Goal: Information Seeking & Learning: Learn about a topic

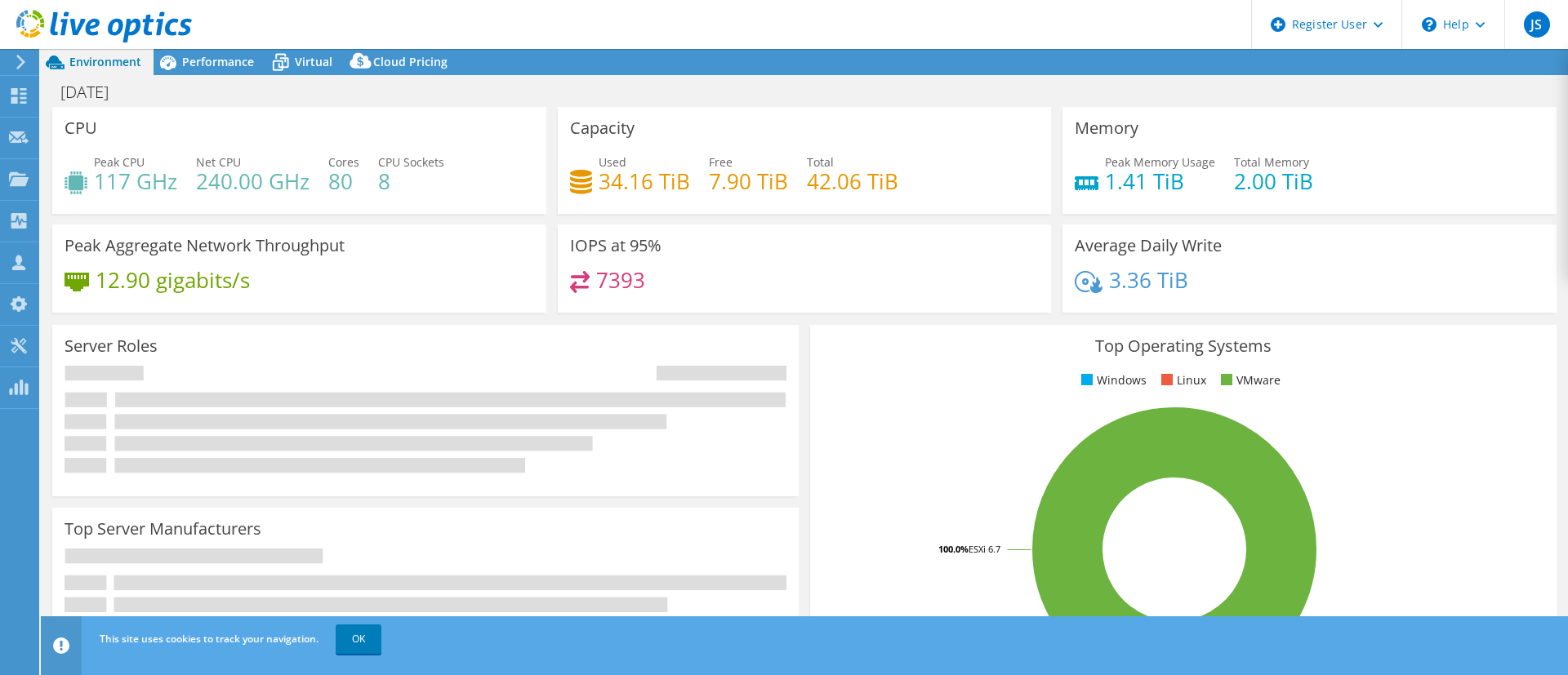
select select "USD"
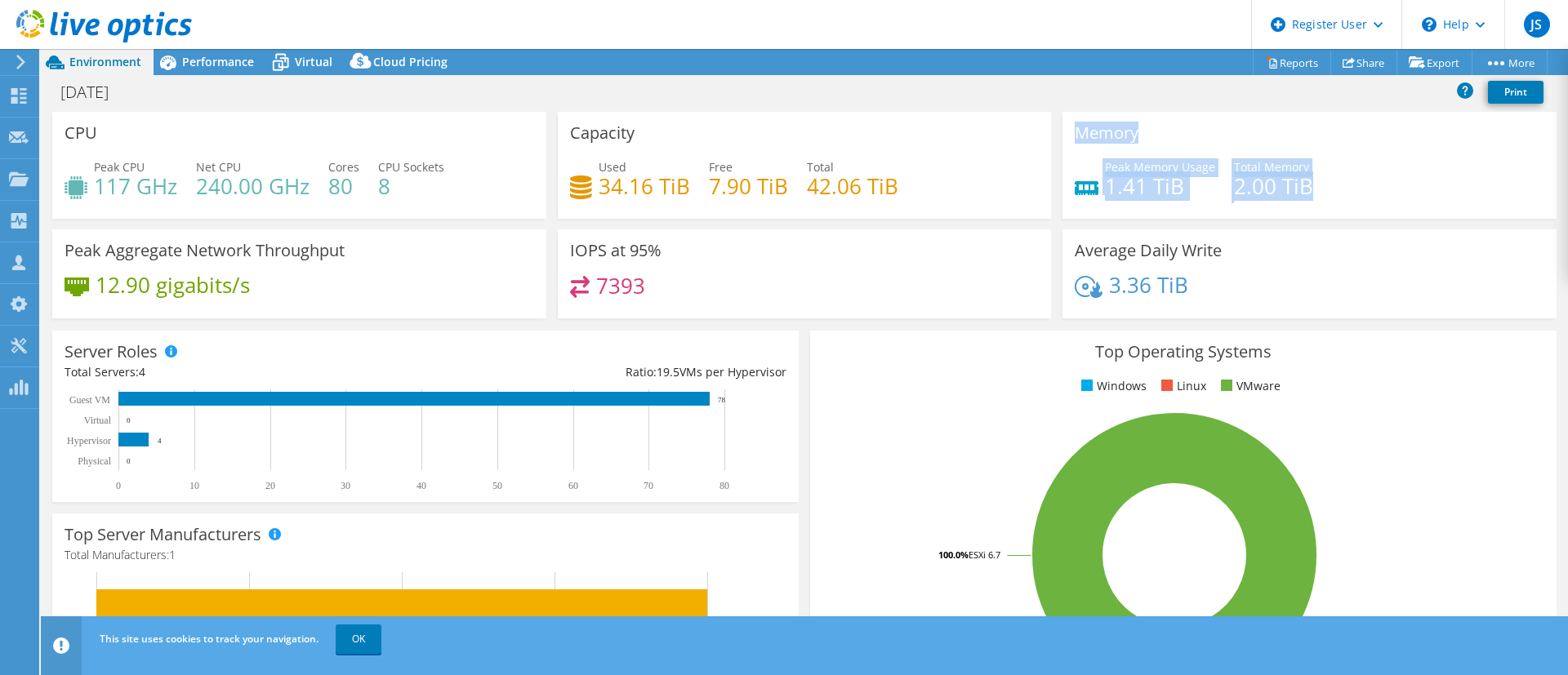
drag, startPoint x: 1256, startPoint y: 187, endPoint x: 1043, endPoint y: 181, distance: 213.1
click at [1043, 181] on div "CPU Peak CPU 117 GHz Net CPU 240.00 GHz Cores 80 CPU Sockets 8 Capacity Used 34…" at bounding box center [804, 220] width 1516 height 217
click at [1219, 164] on div "Peak Memory Usage 1.41 TiB Total Memory 2.00 TiB" at bounding box center [1309, 185] width 470 height 53
click at [1361, 191] on div "Peak Memory Usage 1.41 TiB Total Memory 2.00 TiB" at bounding box center [1309, 185] width 470 height 53
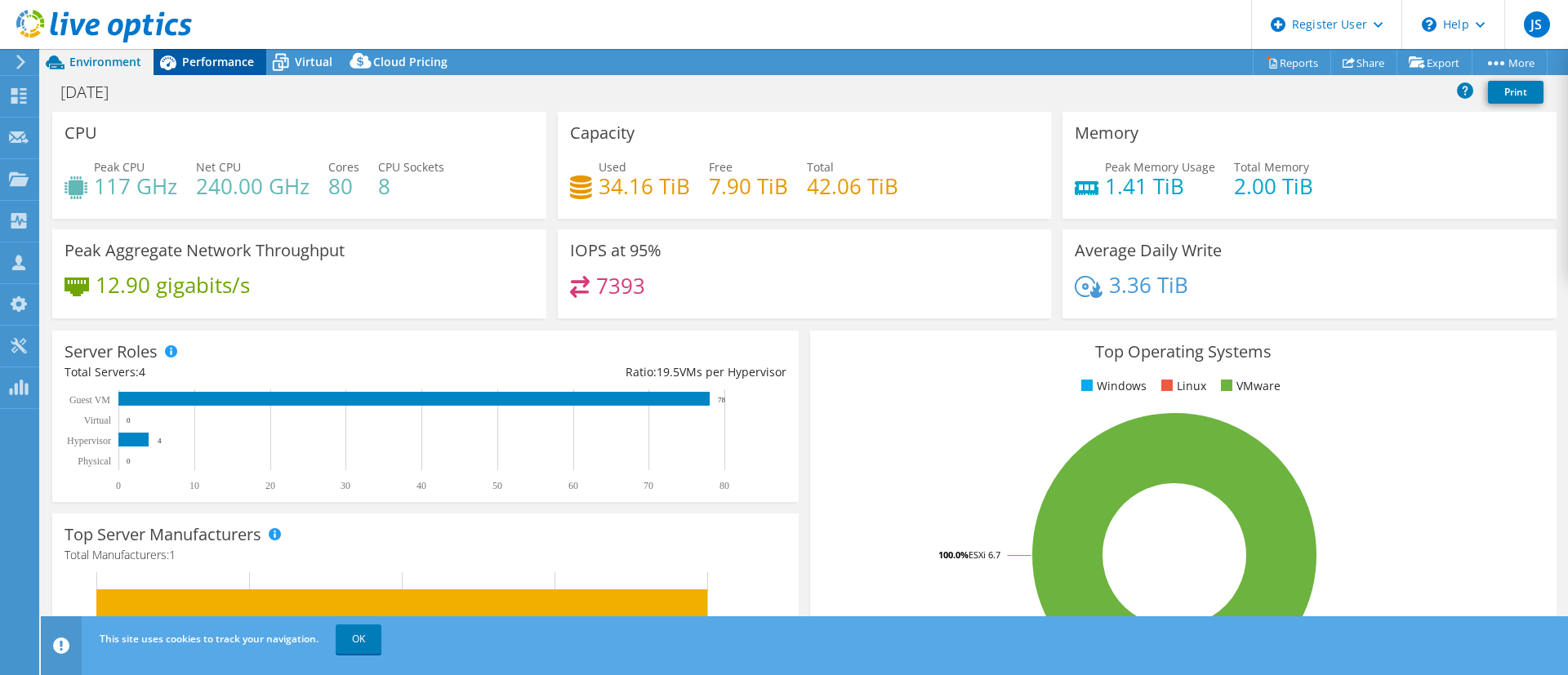
click at [189, 62] on span "Performance" at bounding box center [219, 61] width 72 height 16
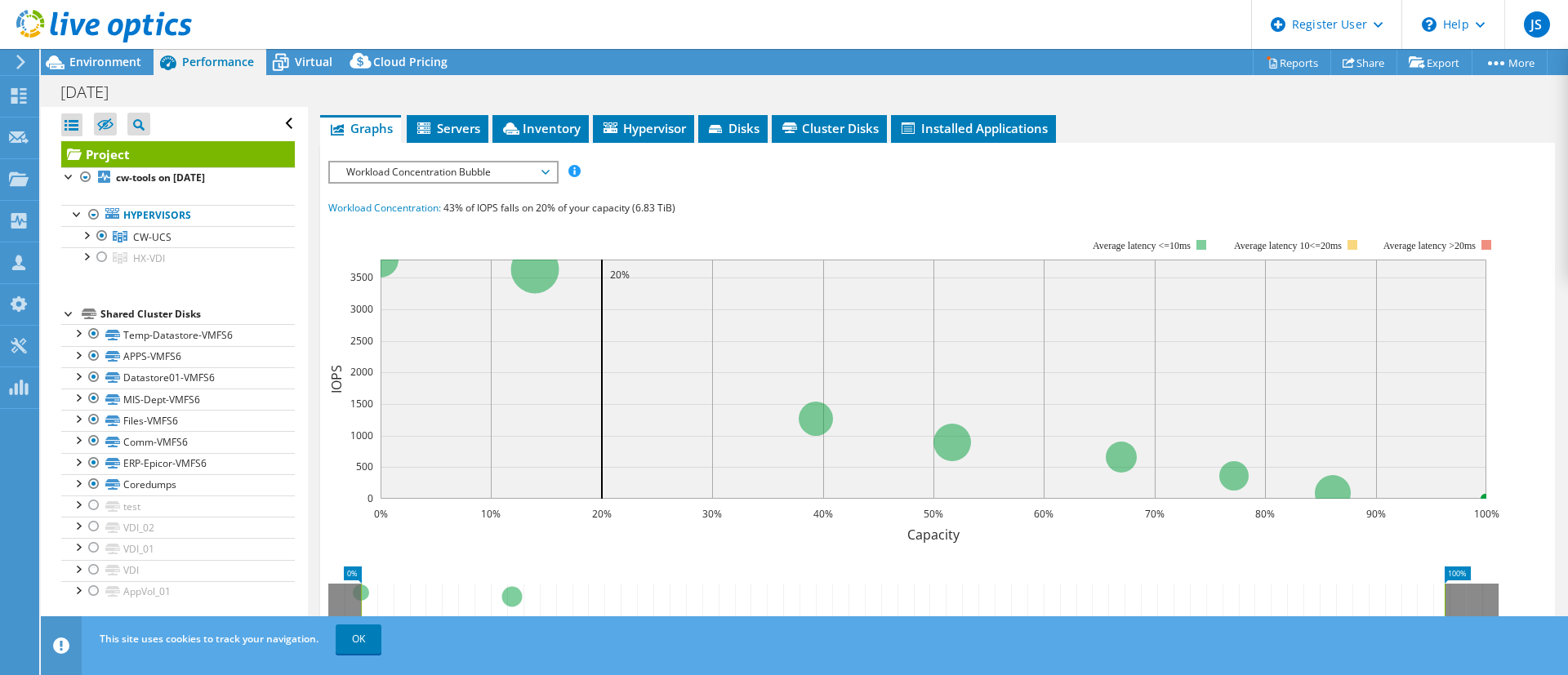
scroll to position [367, 0]
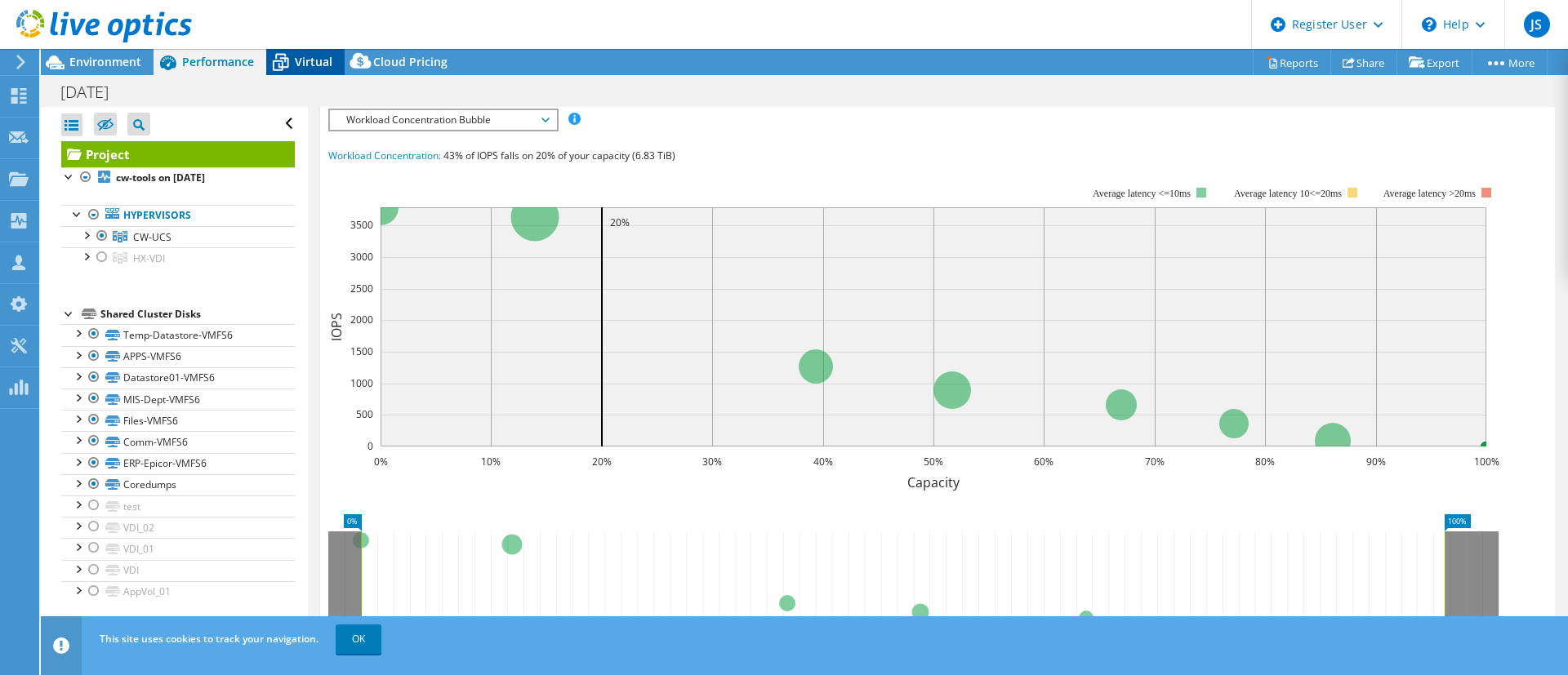
click at [336, 53] on div "Virtual" at bounding box center [305, 62] width 79 height 26
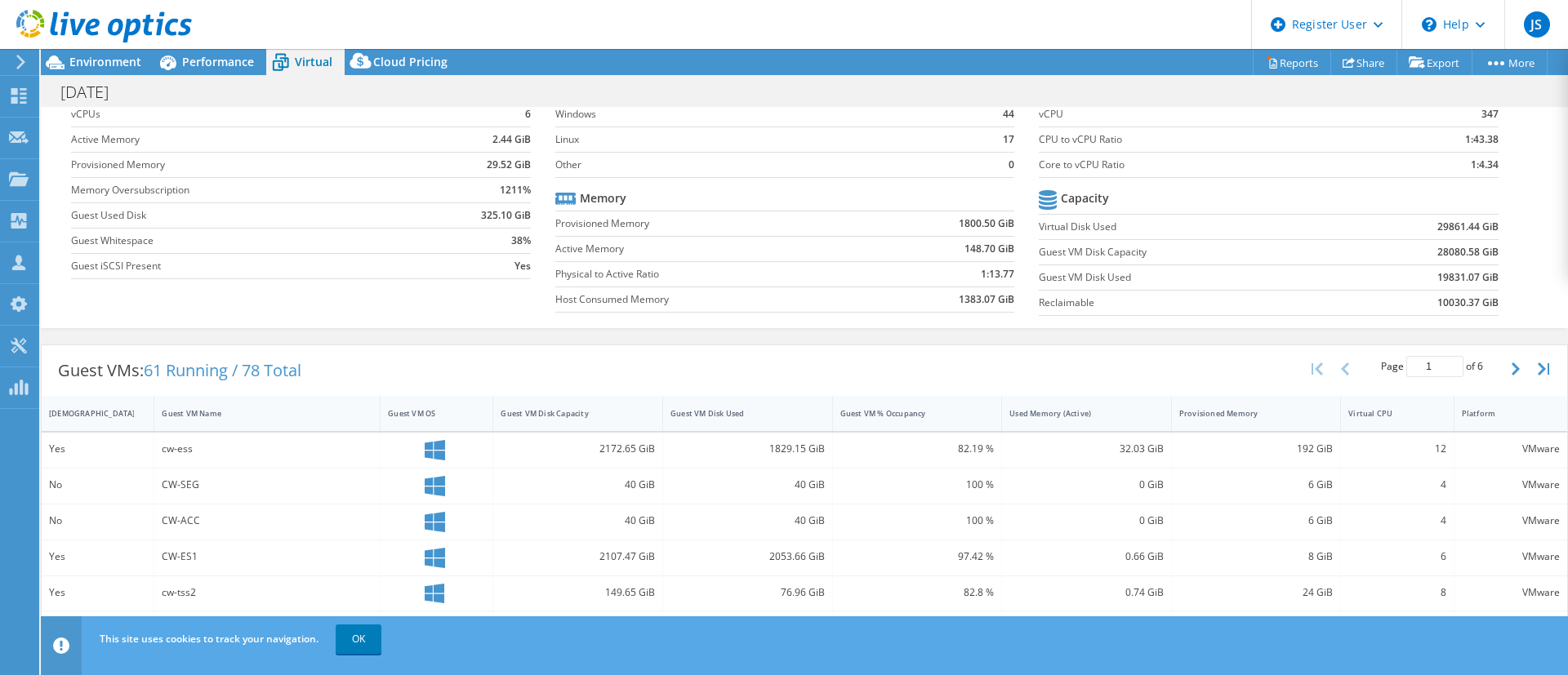
scroll to position [61, 0]
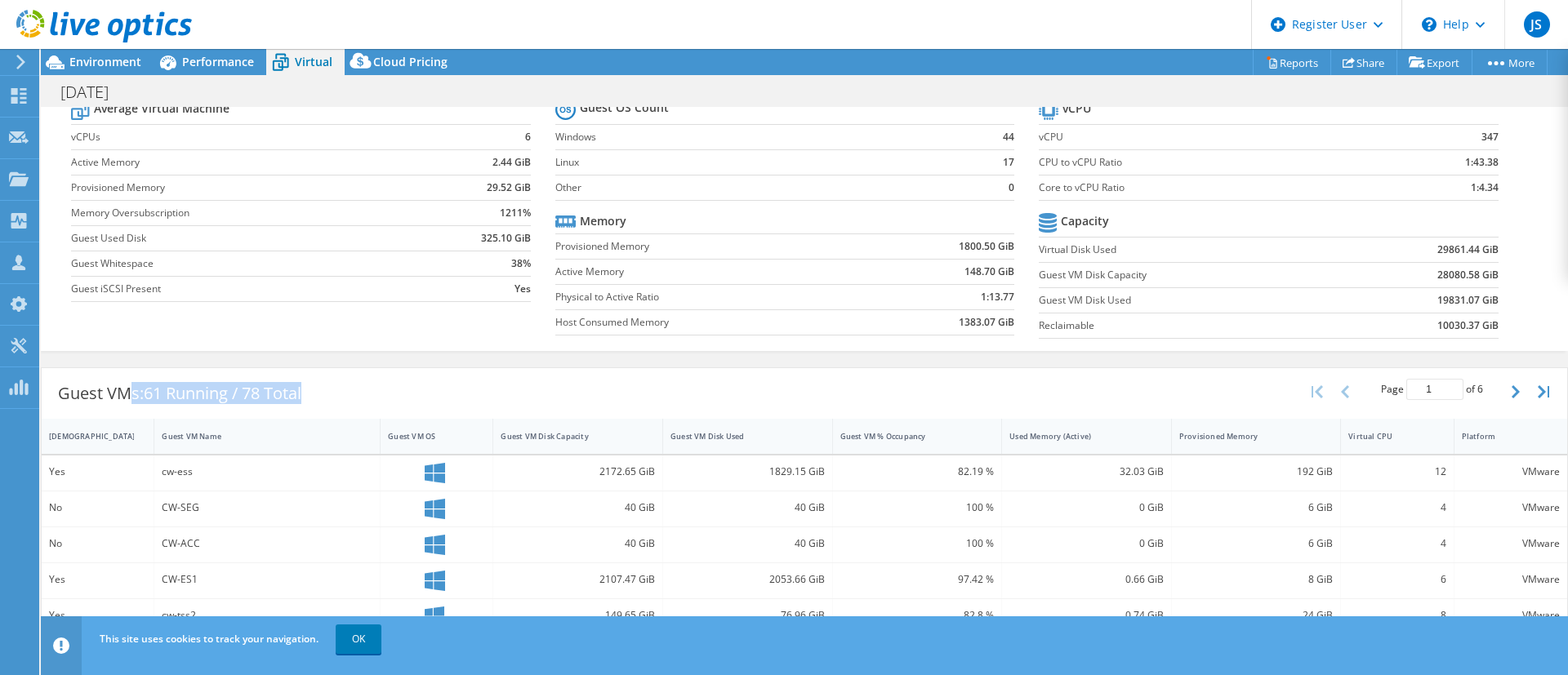
drag, startPoint x: 343, startPoint y: 382, endPoint x: 127, endPoint y: 387, distance: 216.1
click at [127, 389] on div "Guest VMs: 61 Running / 78 Total Page 1 of 6 5 rows 10 rows 20 rows 25 rows 50 …" at bounding box center [804, 394] width 1525 height 51
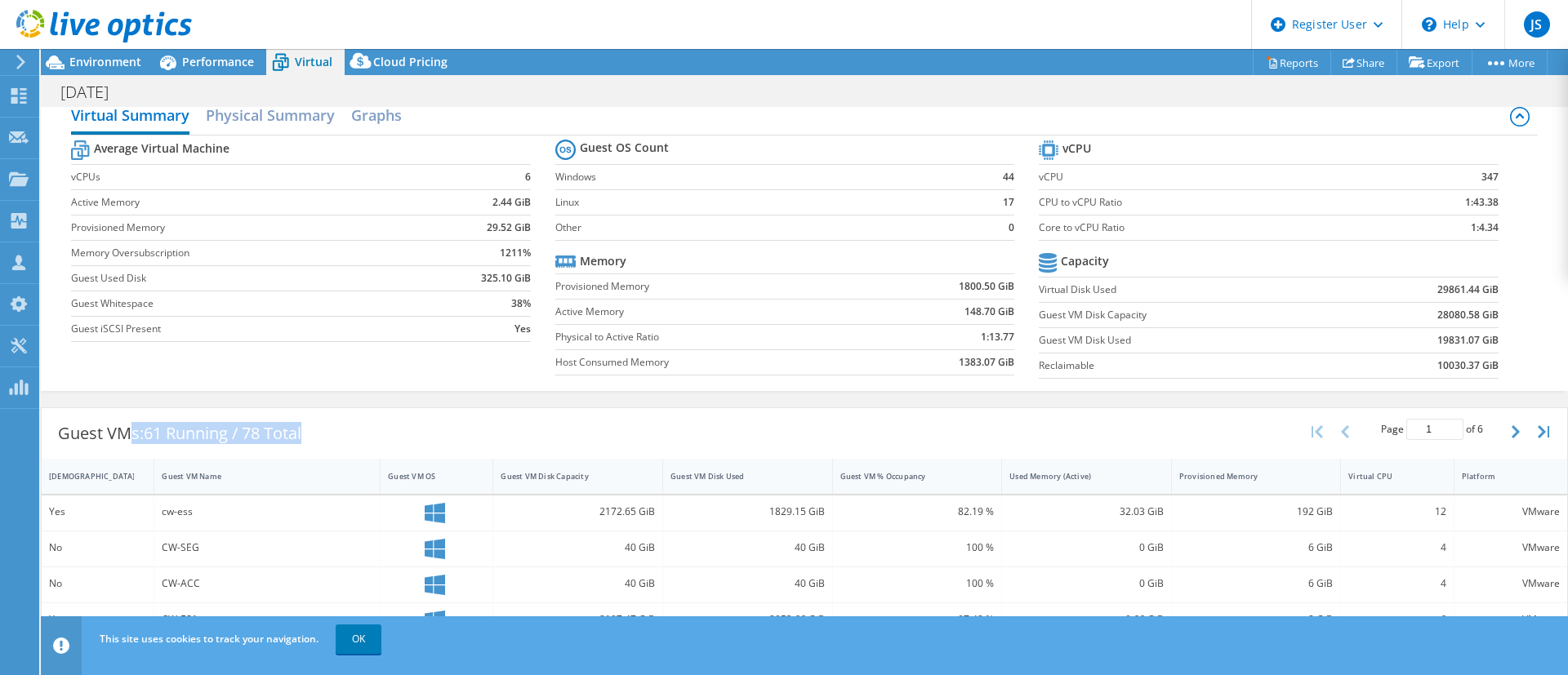
scroll to position [0, 0]
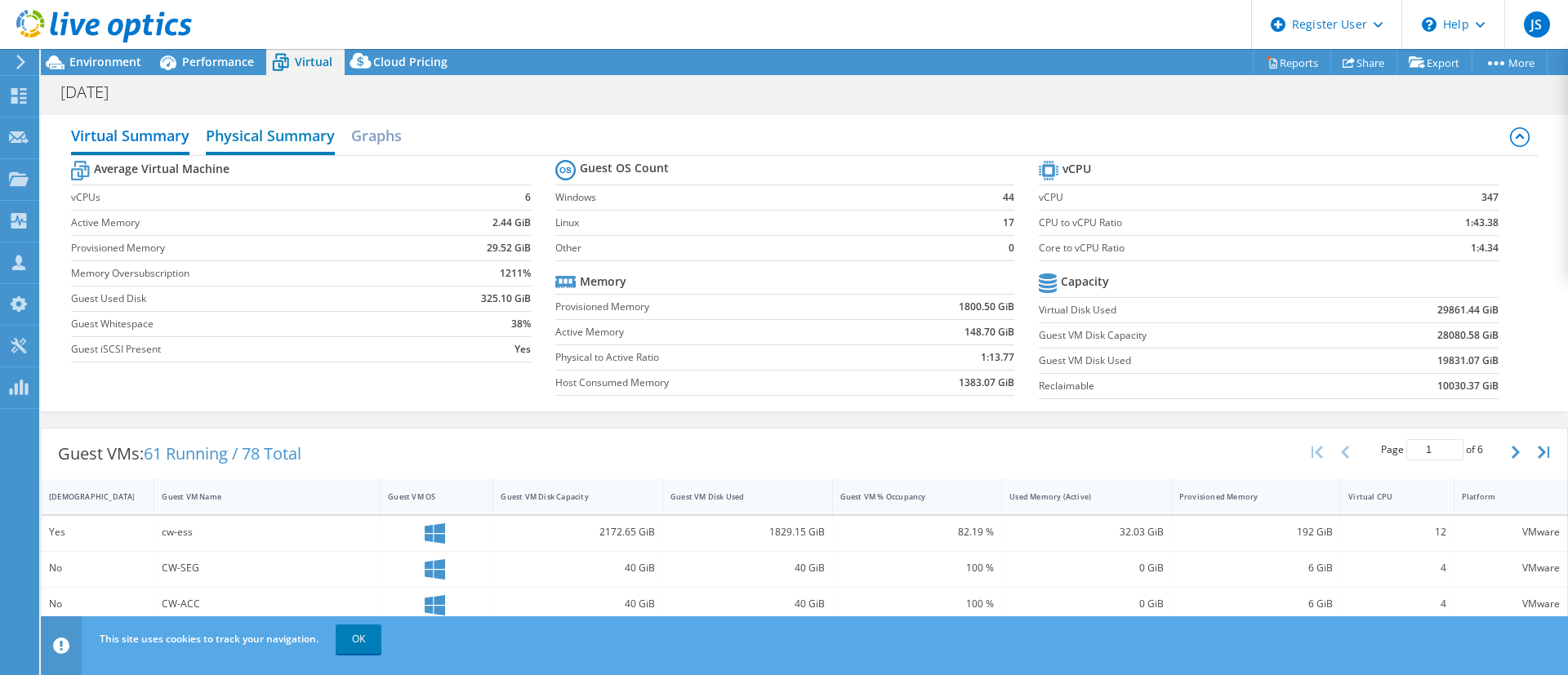
click at [266, 134] on h2 "Physical Summary" at bounding box center [271, 137] width 129 height 36
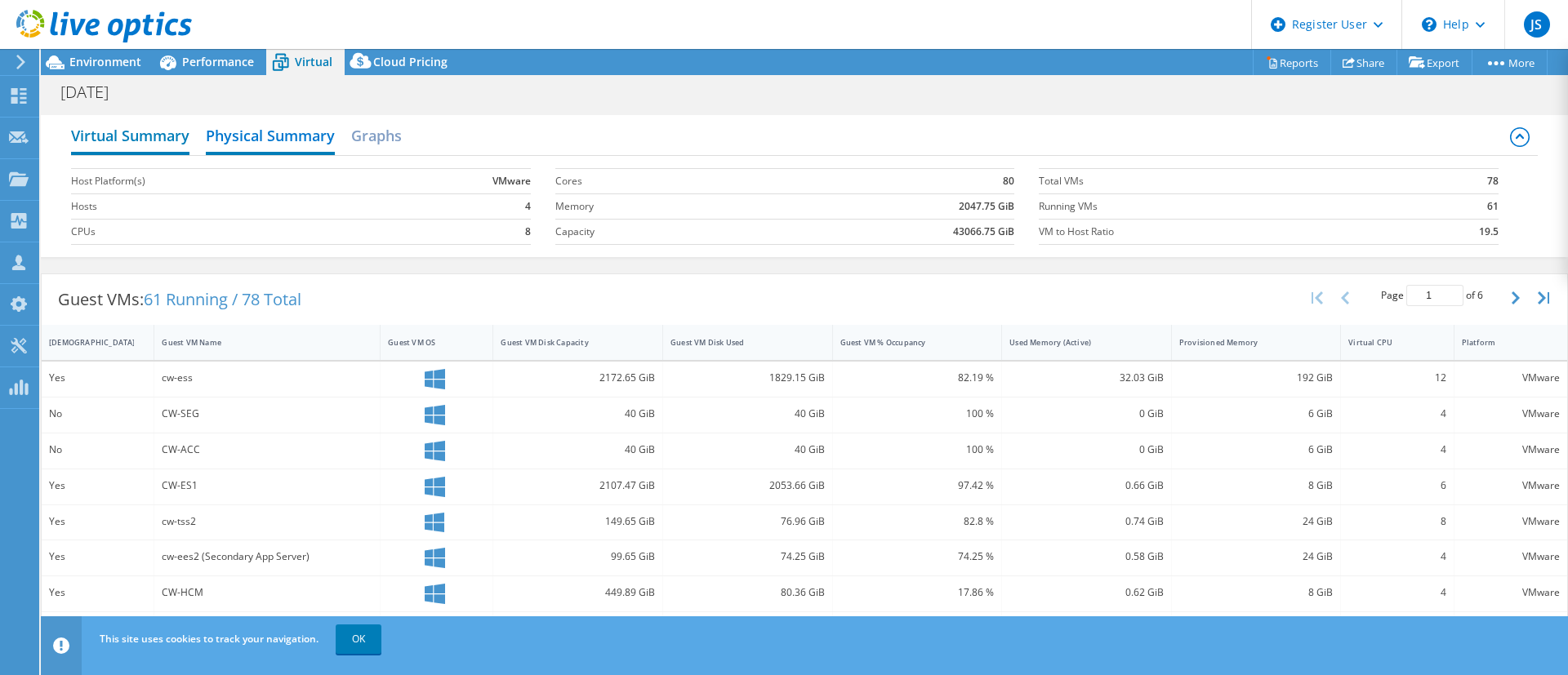
click at [97, 140] on h2 "Virtual Summary" at bounding box center [130, 137] width 119 height 36
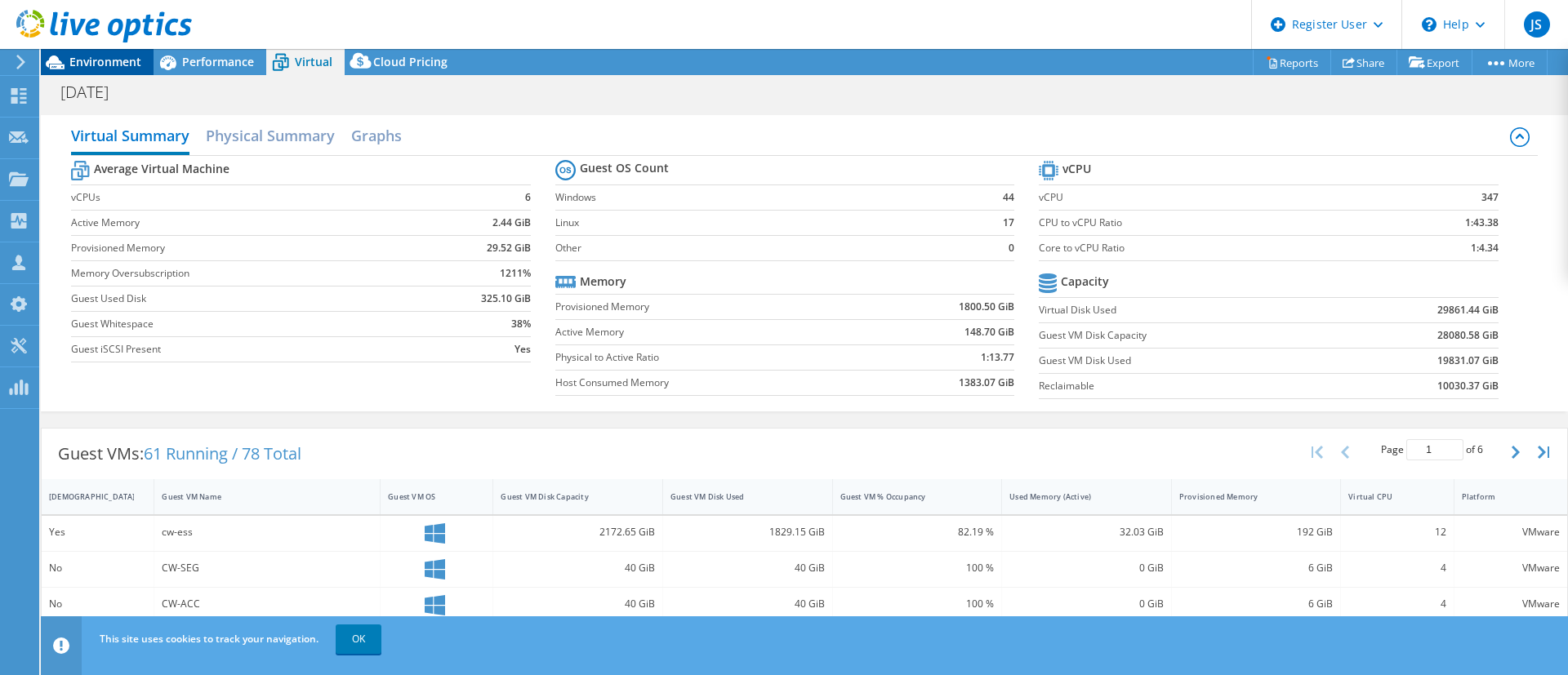
click at [92, 61] on span "Environment" at bounding box center [106, 61] width 72 height 16
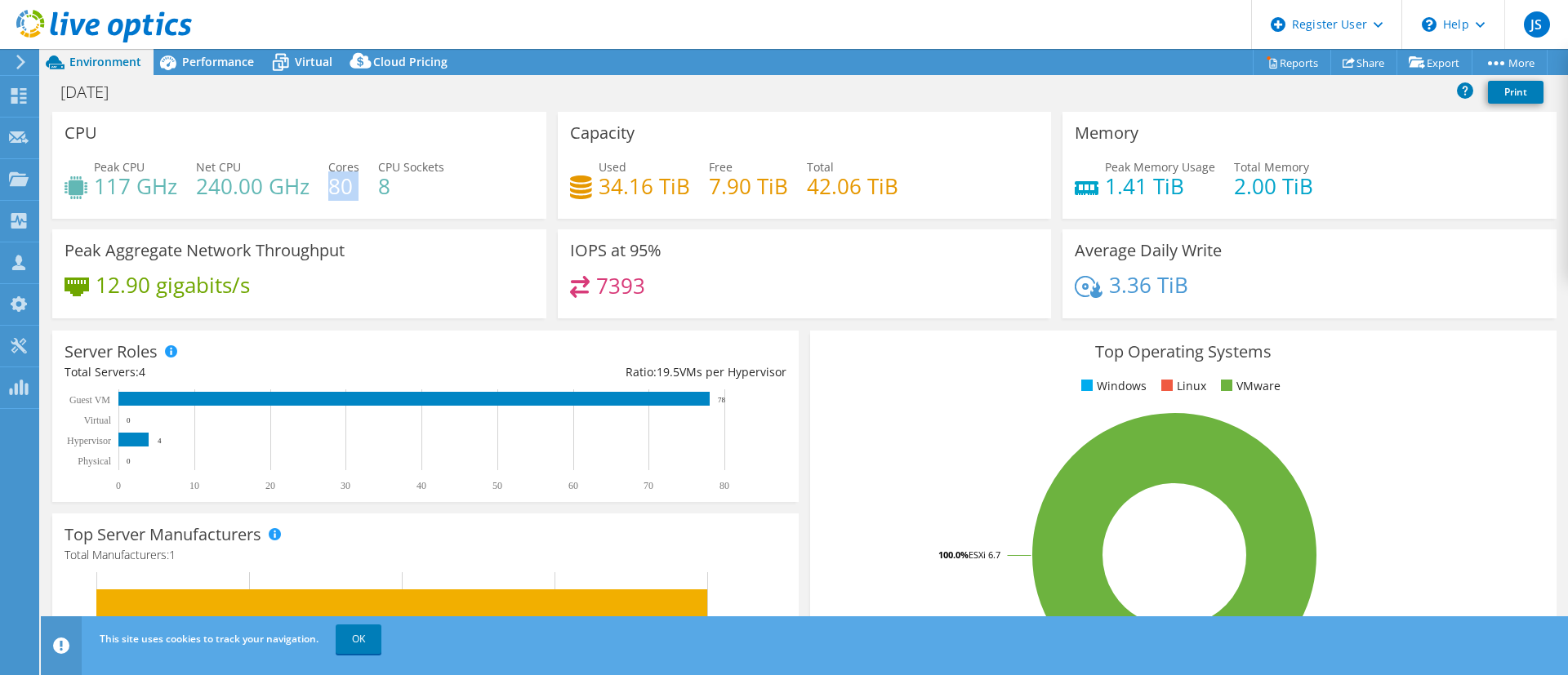
drag, startPoint x: 361, startPoint y: 170, endPoint x: 331, endPoint y: 173, distance: 30.1
click at [331, 173] on div "Peak CPU 117 GHz Net CPU 240.00 GHz Cores 80 CPU Sockets 8" at bounding box center [300, 185] width 470 height 53
click at [689, 159] on div "Used 34.16 TiB Free 7.90 TiB Total 42.06 TiB" at bounding box center [805, 185] width 470 height 53
drag, startPoint x: 1318, startPoint y: 173, endPoint x: 1058, endPoint y: 175, distance: 260.0
click at [1062, 175] on div "Memory Peak Memory Usage 1.41 TiB Total Memory 2.00 TiB" at bounding box center [1309, 165] width 494 height 107
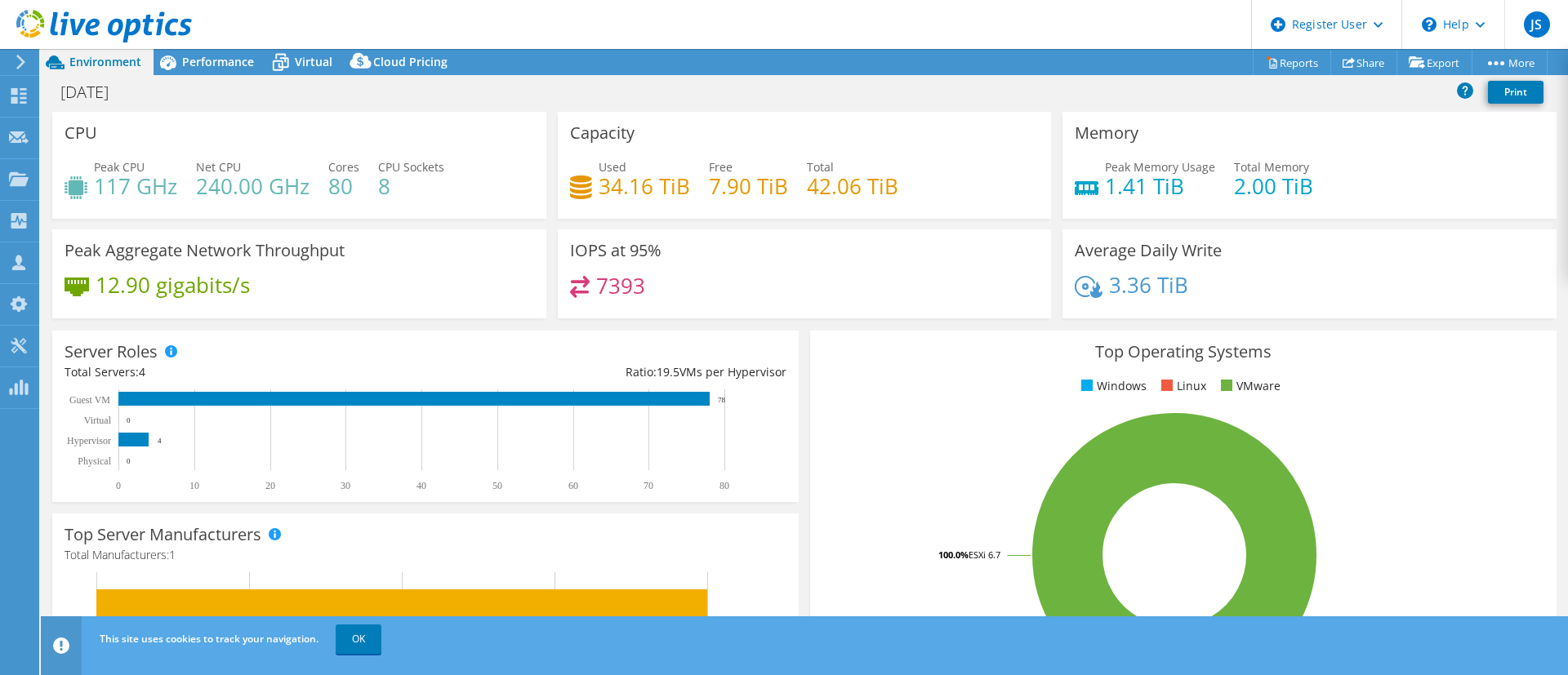
click at [1430, 174] on div "Peak Memory Usage 1.41 TiB Total Memory 2.00 TiB" at bounding box center [1309, 185] width 470 height 53
drag, startPoint x: 1309, startPoint y: 196, endPoint x: 1228, endPoint y: 198, distance: 81.0
click at [1228, 198] on div "Peak Memory Usage 1.41 TiB Total Memory 2.00 TiB" at bounding box center [1309, 185] width 470 height 53
click at [1218, 193] on div "Peak Memory Usage 1.41 TiB Total Memory 2.00 TiB" at bounding box center [1309, 185] width 470 height 53
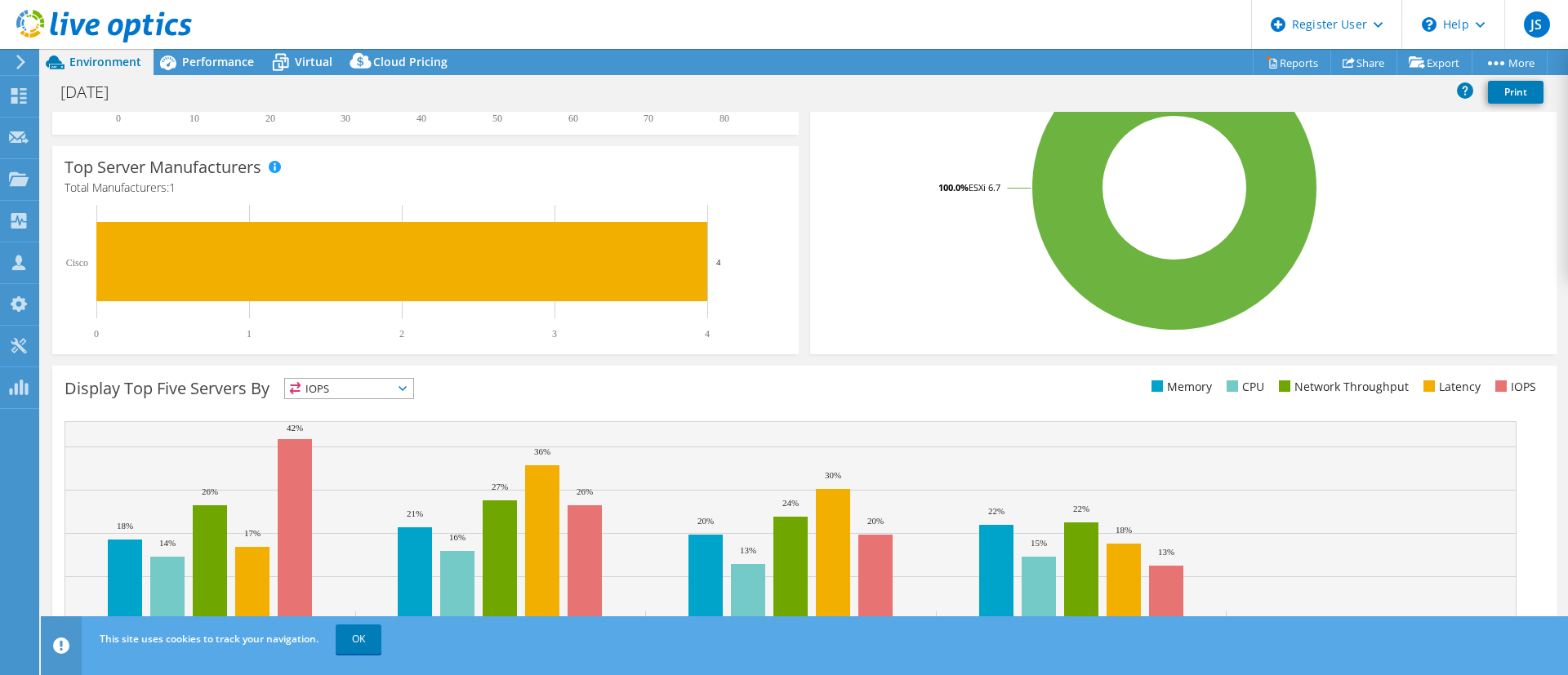
scroll to position [415, 0]
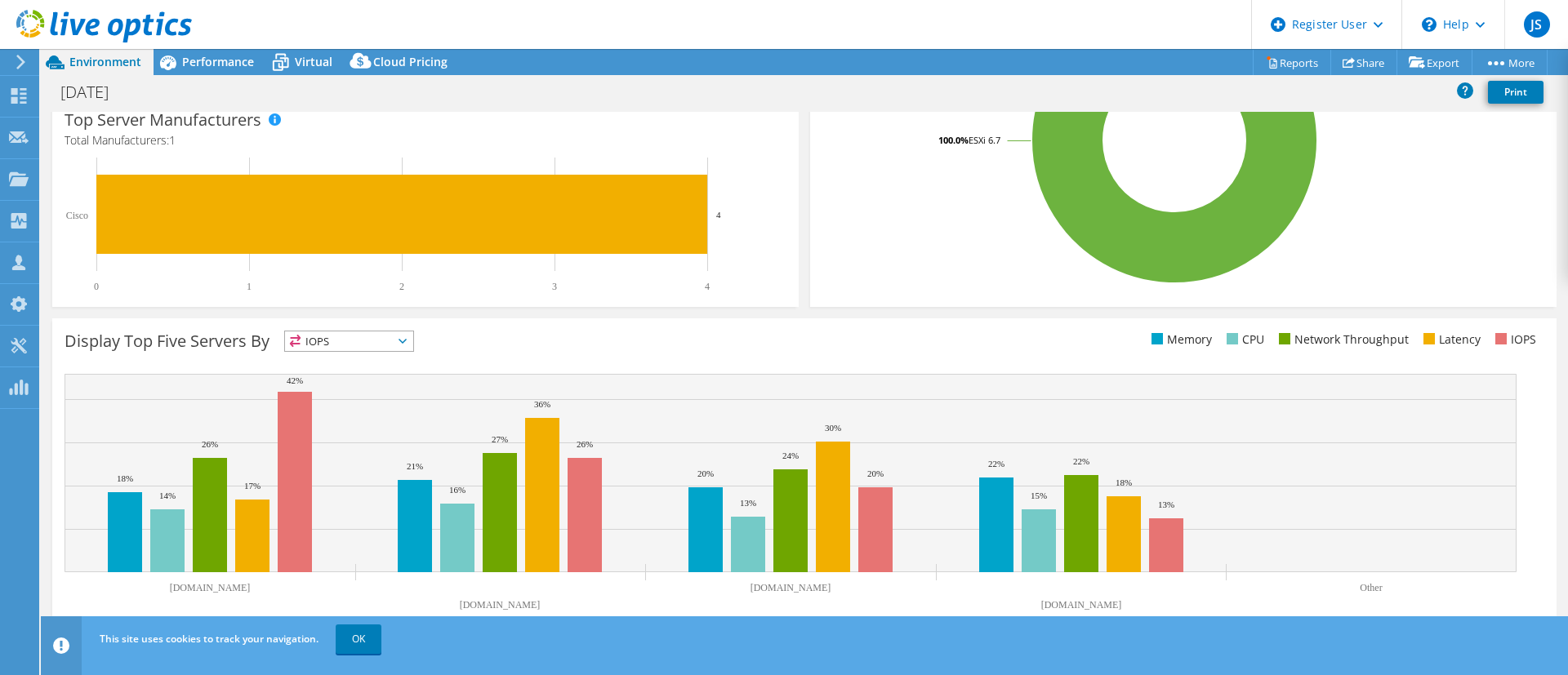
click at [376, 337] on span "IOPS" at bounding box center [349, 341] width 128 height 20
drag, startPoint x: 354, startPoint y: 371, endPoint x: 377, endPoint y: 373, distance: 23.1
click at [354, 371] on li "IOPS" at bounding box center [349, 362] width 128 height 23
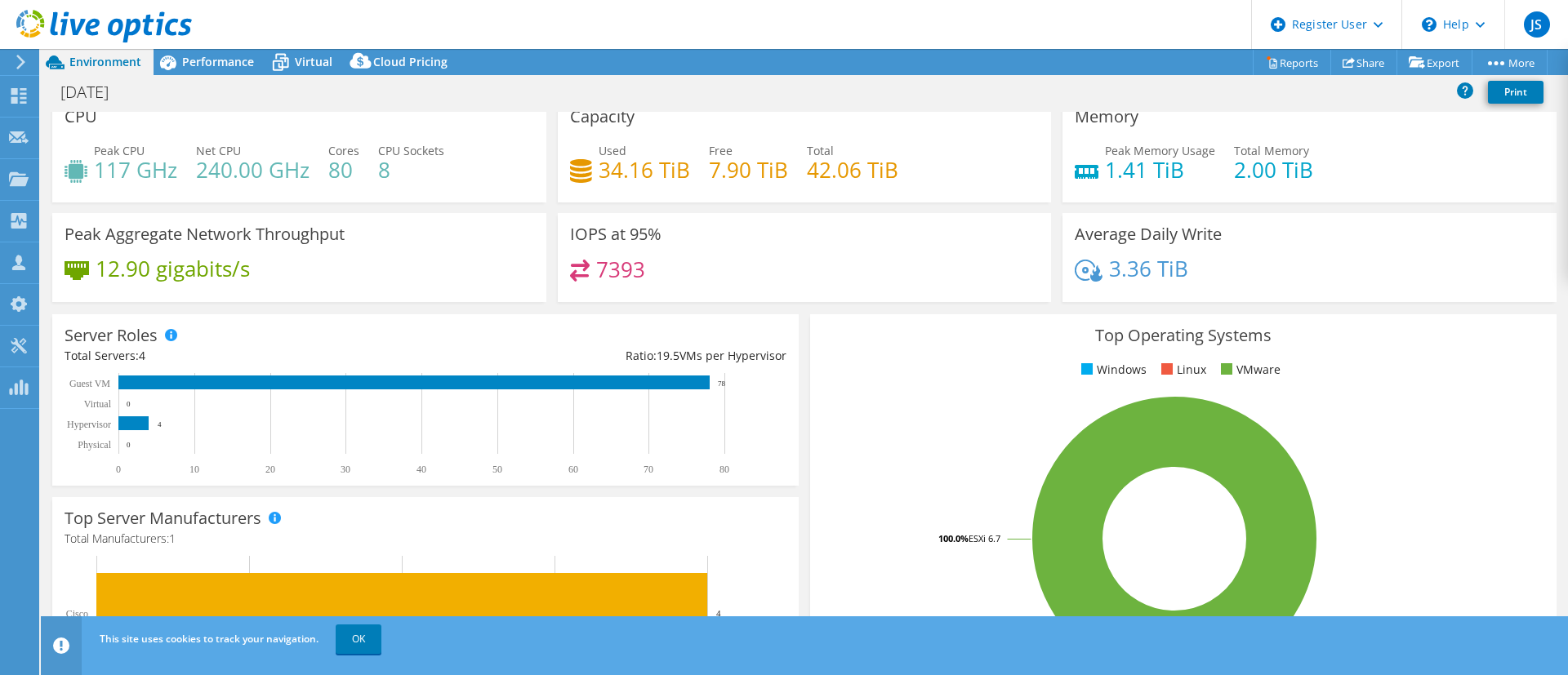
scroll to position [0, 0]
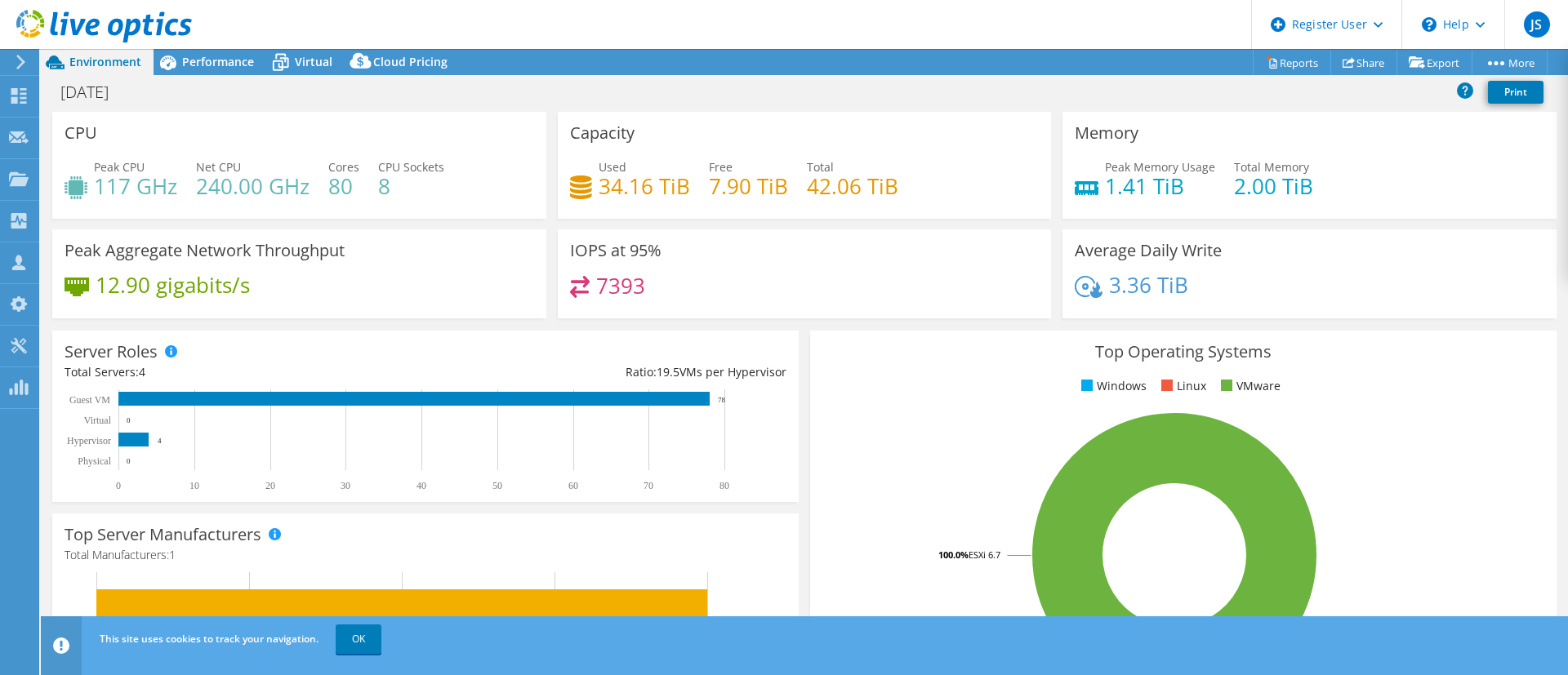
drag, startPoint x: 602, startPoint y: 268, endPoint x: 552, endPoint y: 295, distance: 56.8
click at [558, 295] on div "IOPS at 95% 7393" at bounding box center [805, 273] width 494 height 89
click at [230, 63] on span "Performance" at bounding box center [219, 61] width 72 height 16
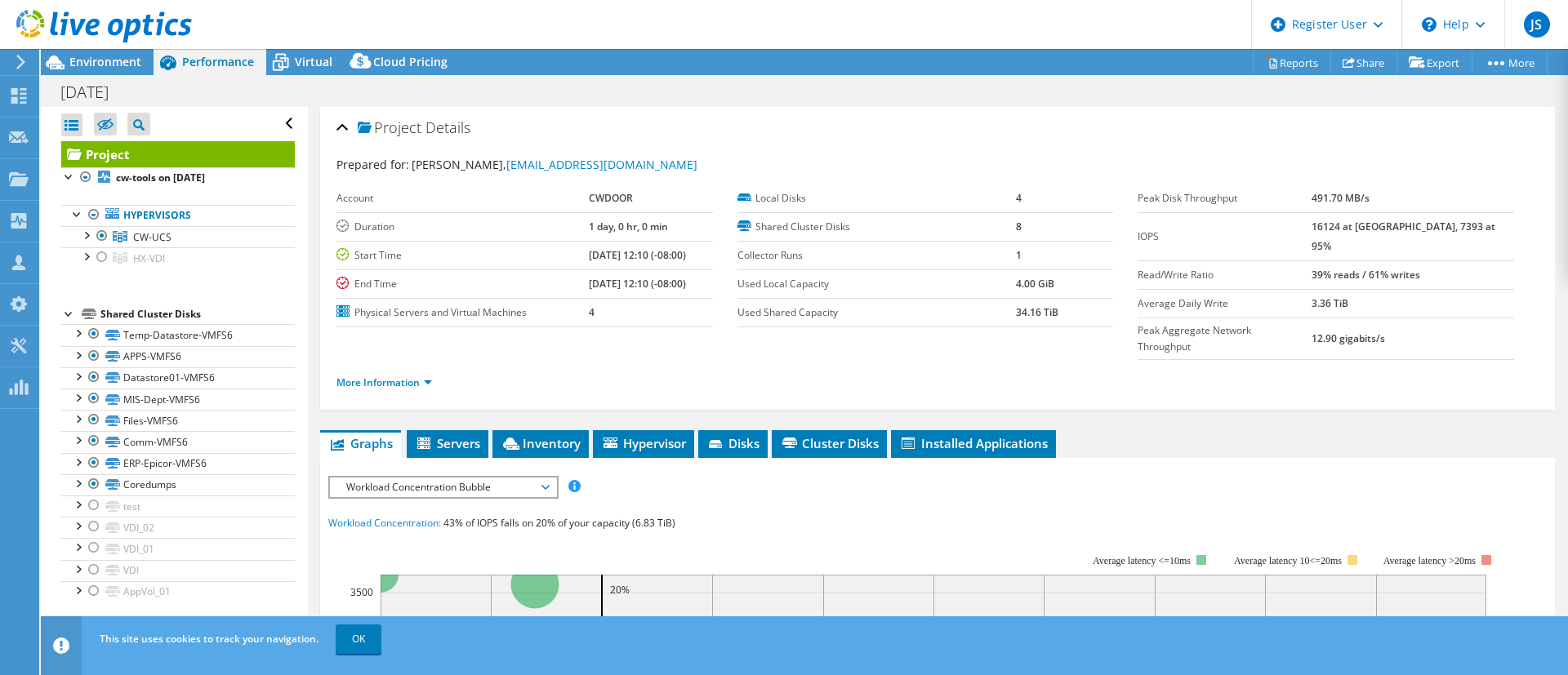
click at [370, 478] on span "Workload Concentration Bubble" at bounding box center [443, 488] width 210 height 20
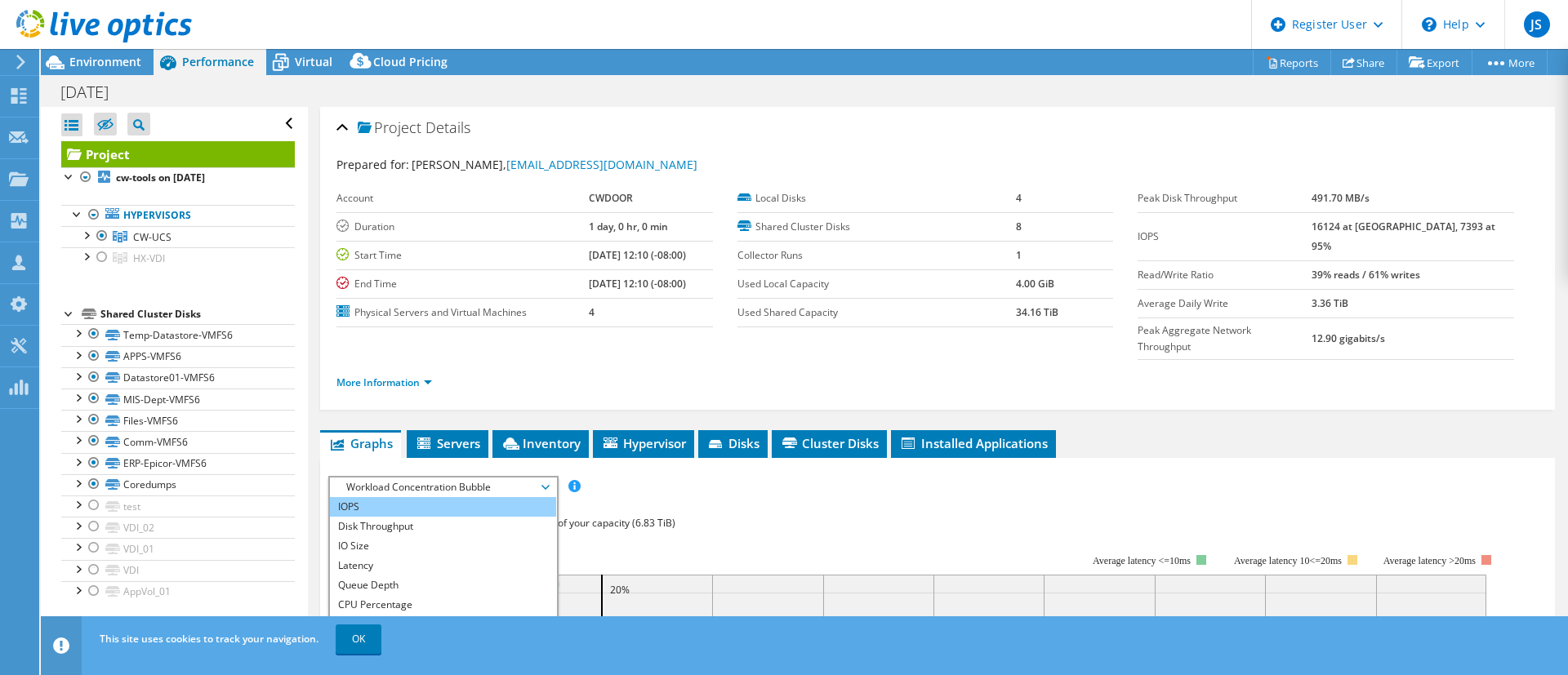
click at [399, 497] on li "IOPS" at bounding box center [443, 507] width 226 height 20
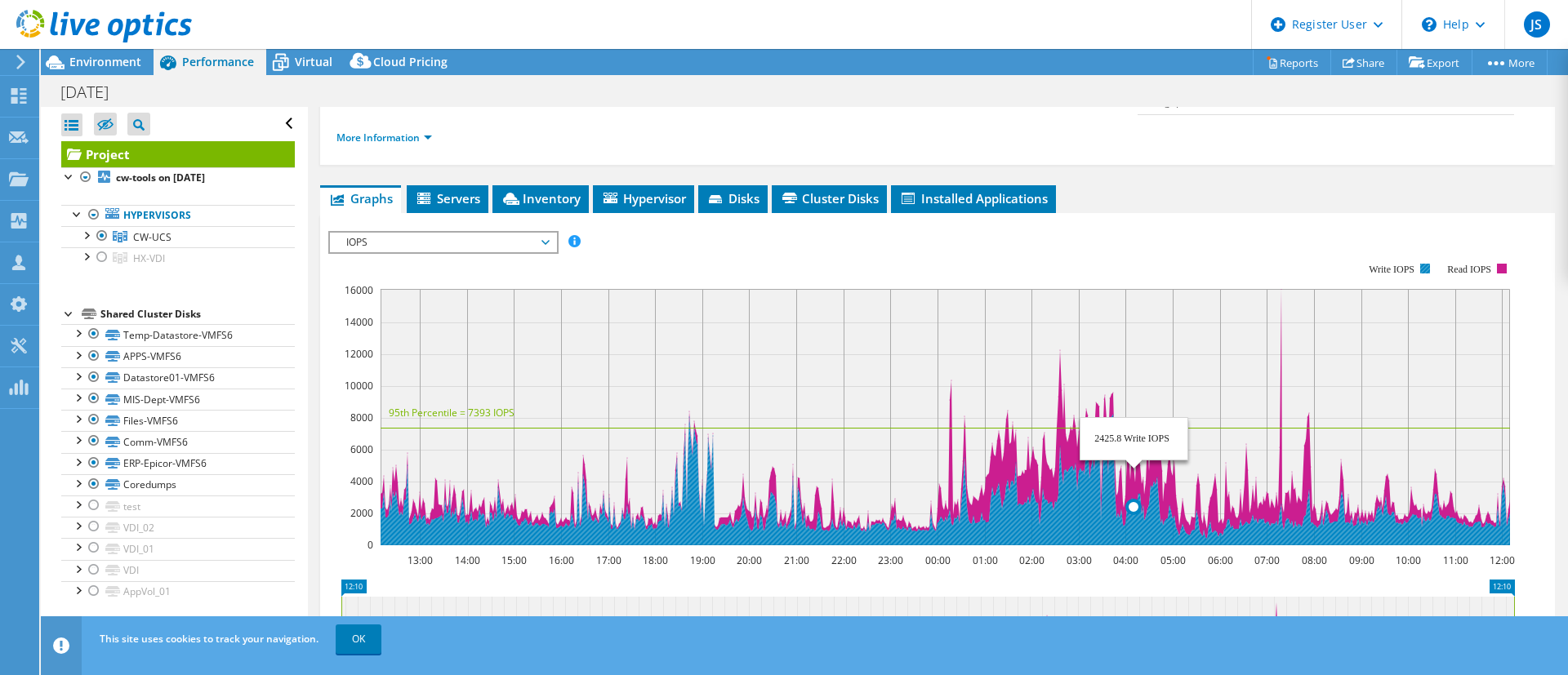
scroll to position [367, 0]
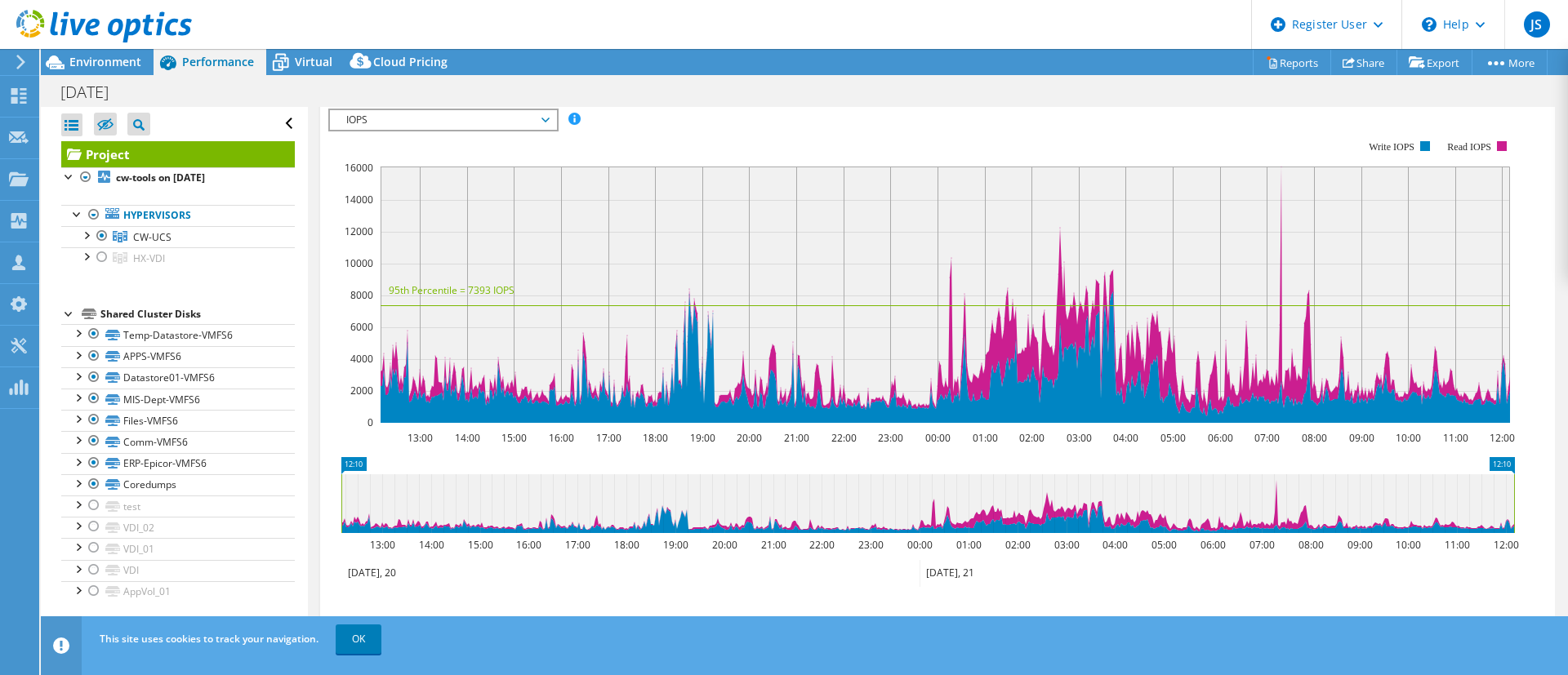
click at [1277, 485] on icon at bounding box center [927, 504] width 1173 height 59
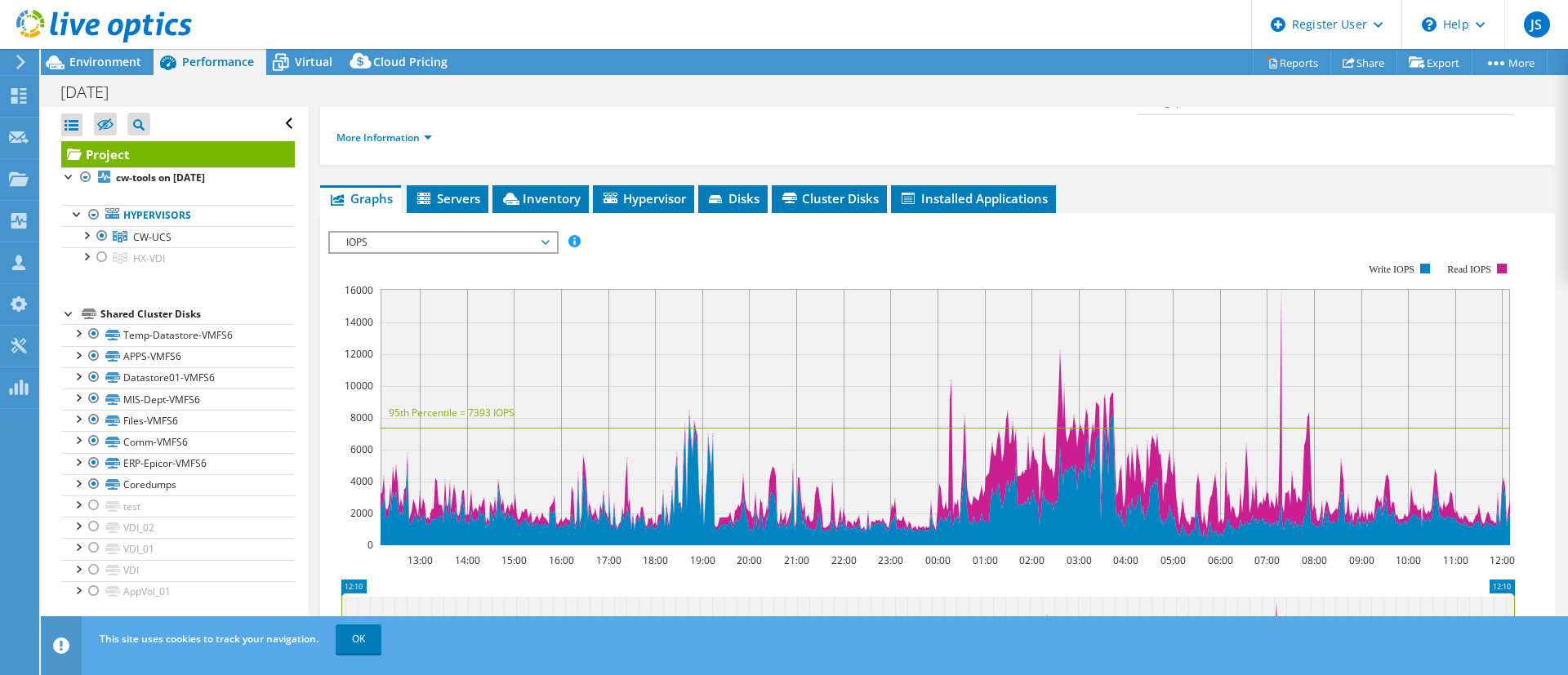
click at [683, 213] on div "IOPS Disk Throughput IO Size Latency Queue Depth CPU Percentage Memory Page Fau…" at bounding box center [937, 501] width 1219 height 576
click at [656, 191] on span "Hypervisor" at bounding box center [644, 199] width 85 height 16
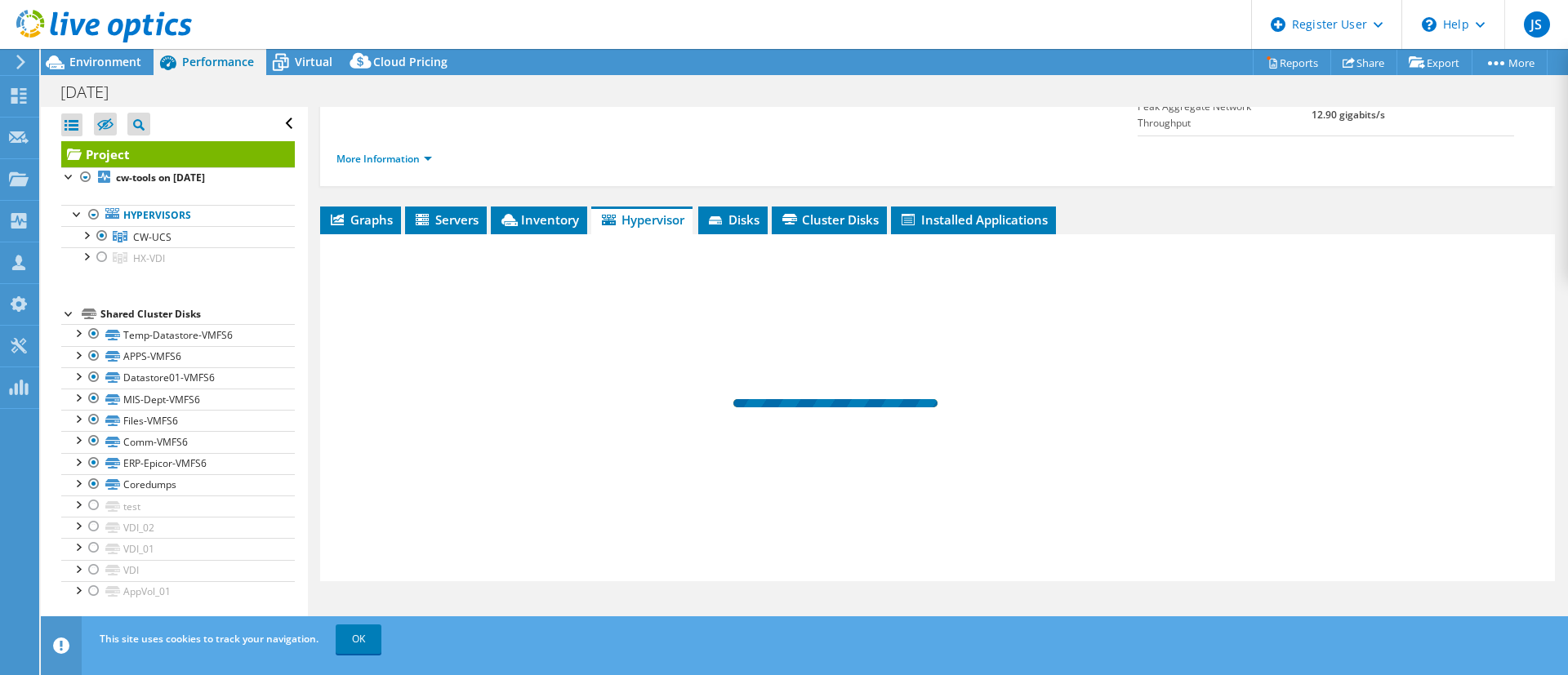
scroll to position [191, 0]
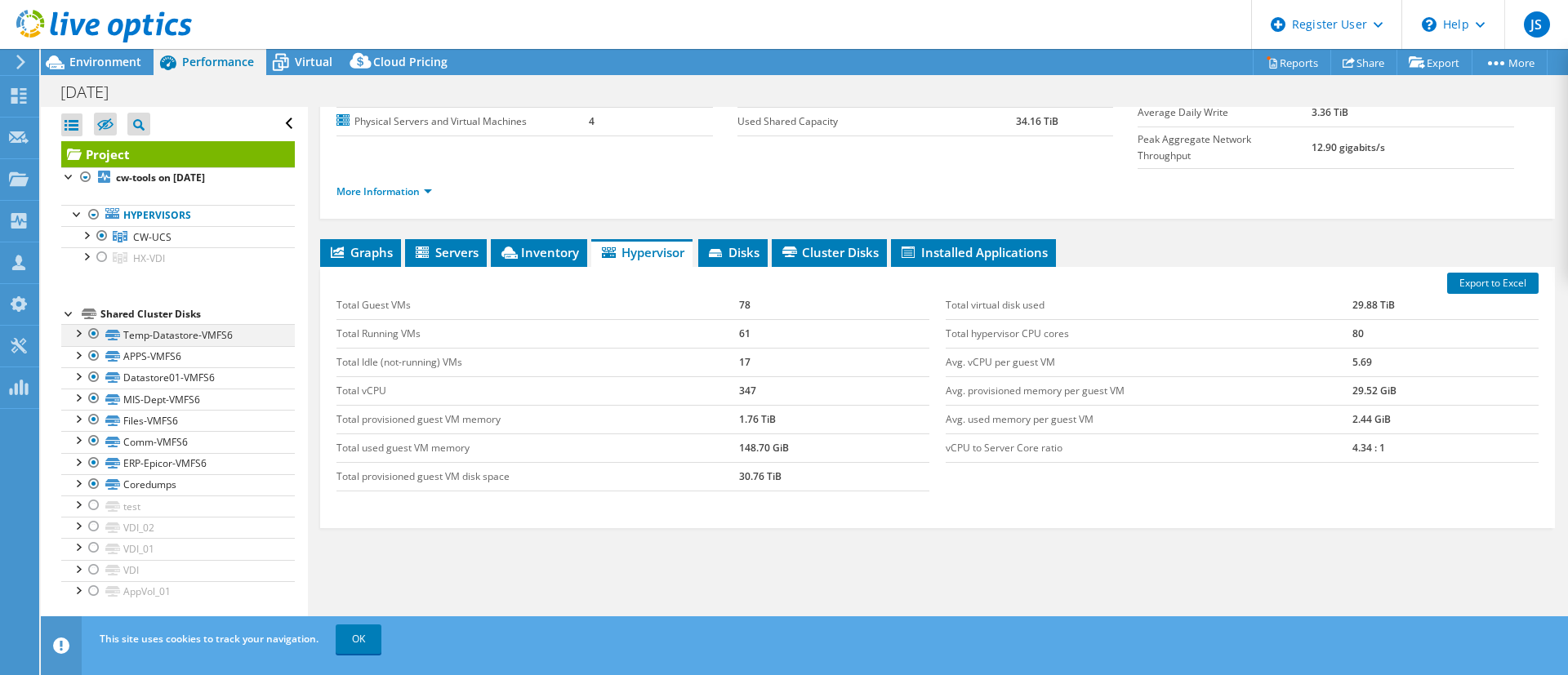
click at [83, 333] on div at bounding box center [78, 332] width 16 height 16
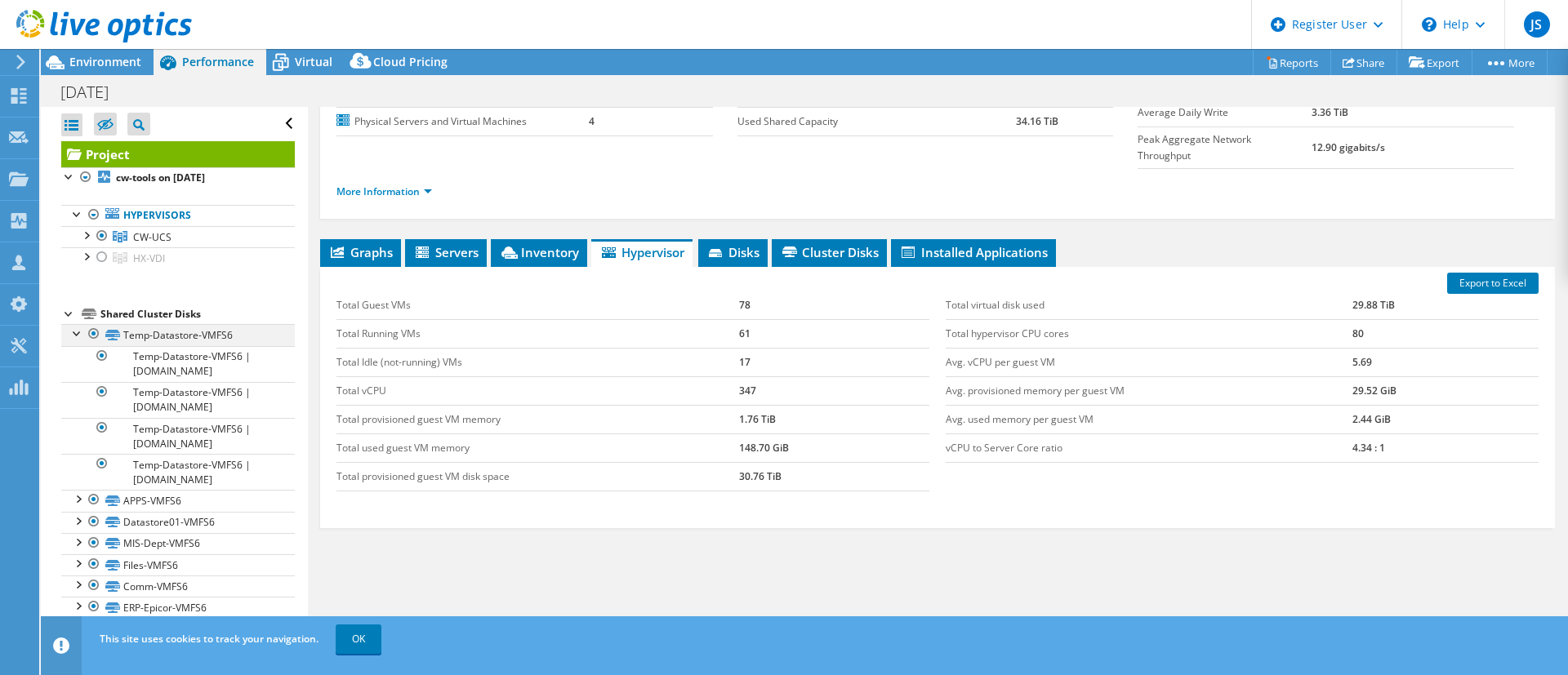
click at [83, 333] on div at bounding box center [78, 332] width 16 height 16
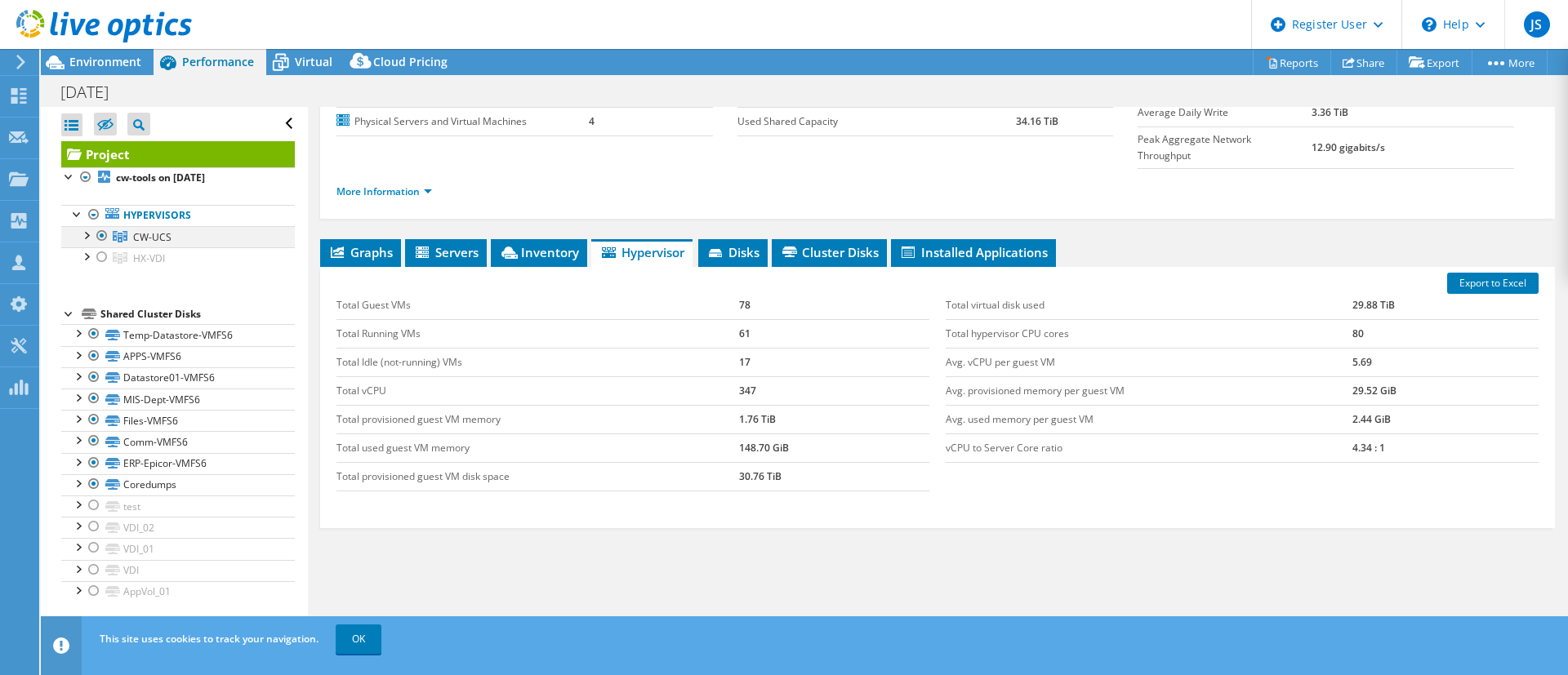
click at [85, 236] on div at bounding box center [86, 234] width 16 height 16
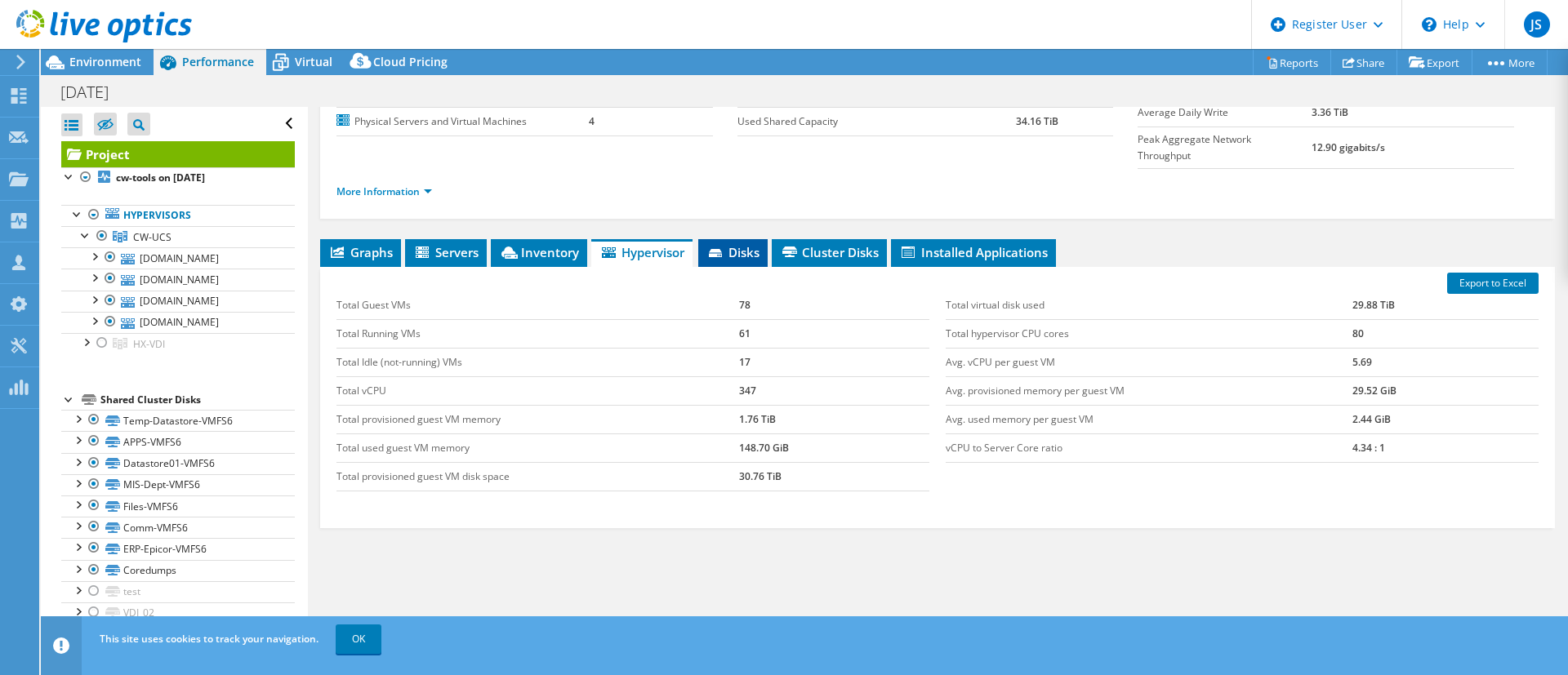
click at [746, 244] on span "Disks" at bounding box center [732, 252] width 53 height 16
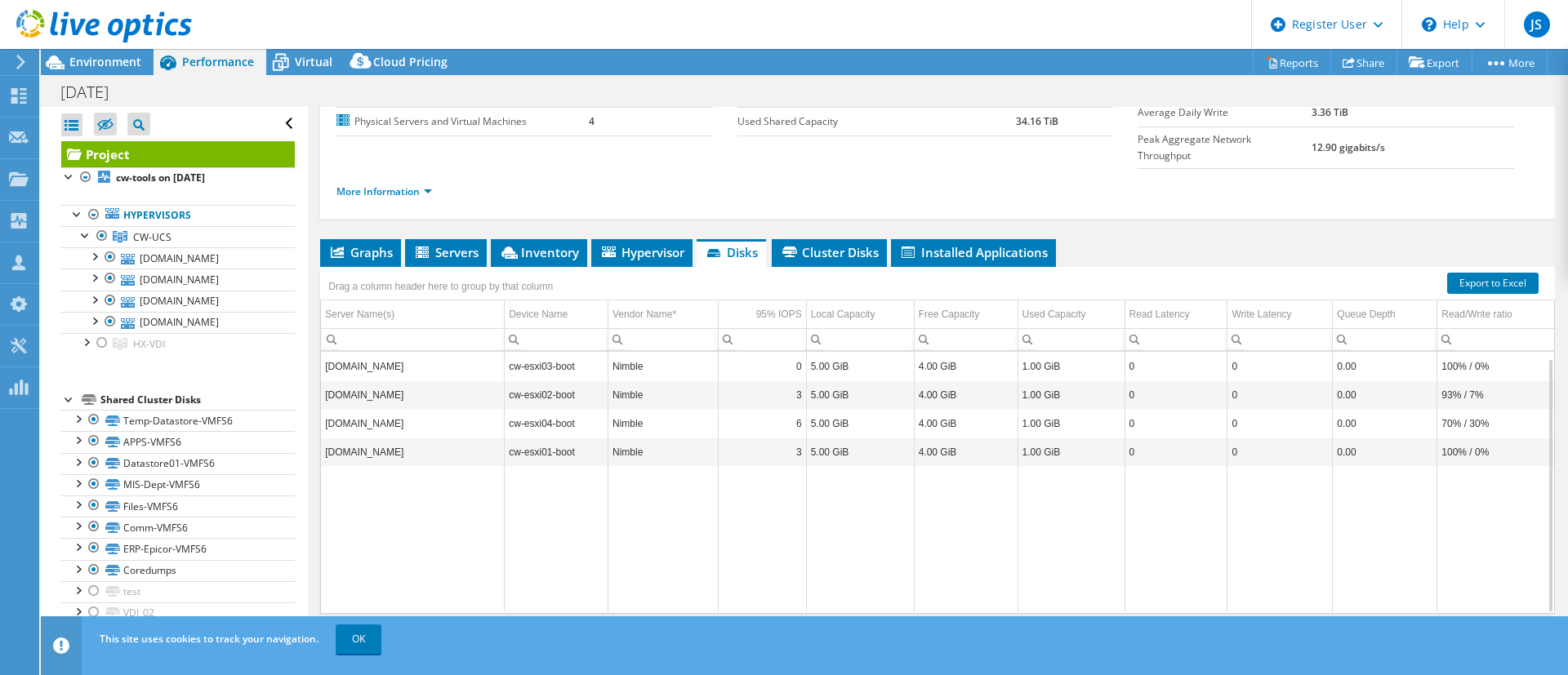
scroll to position [7, 0]
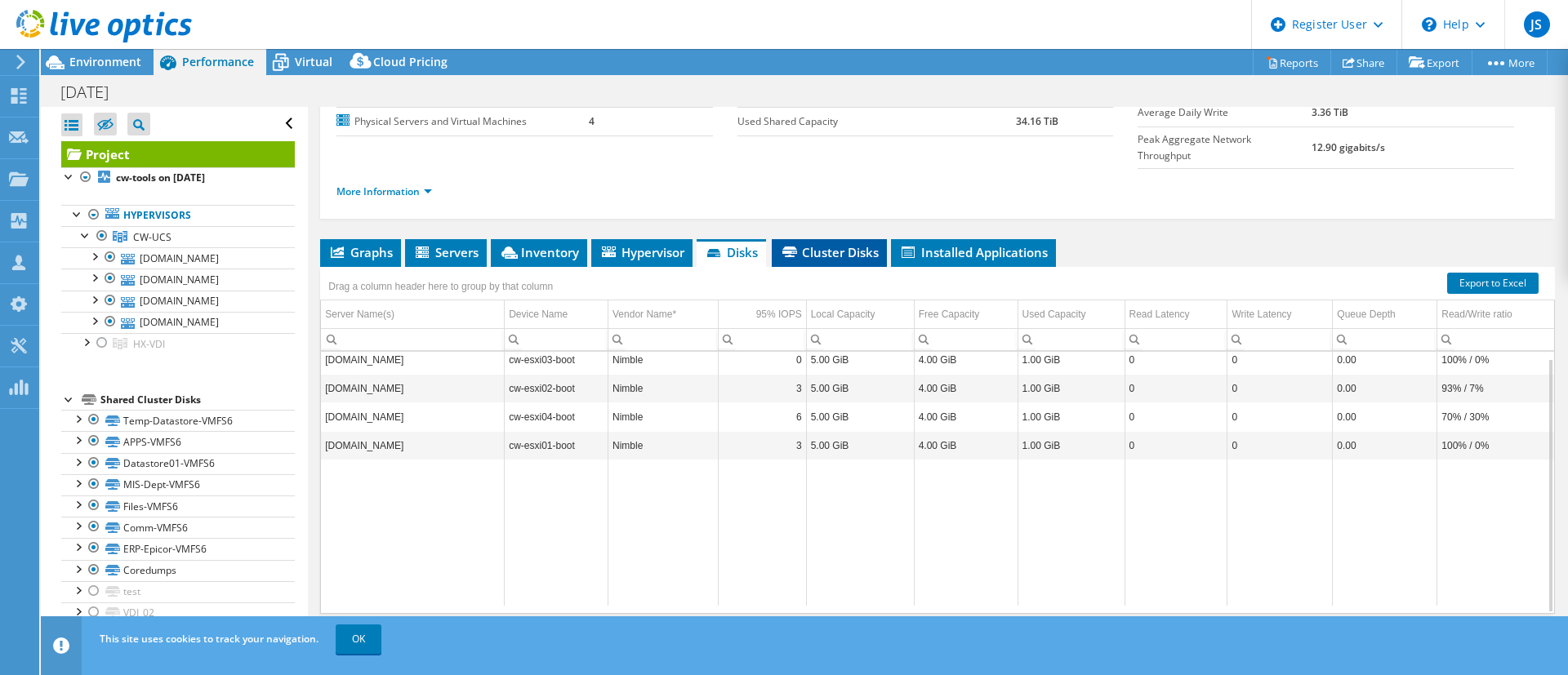
click at [840, 239] on li "Cluster Disks" at bounding box center [829, 253] width 115 height 28
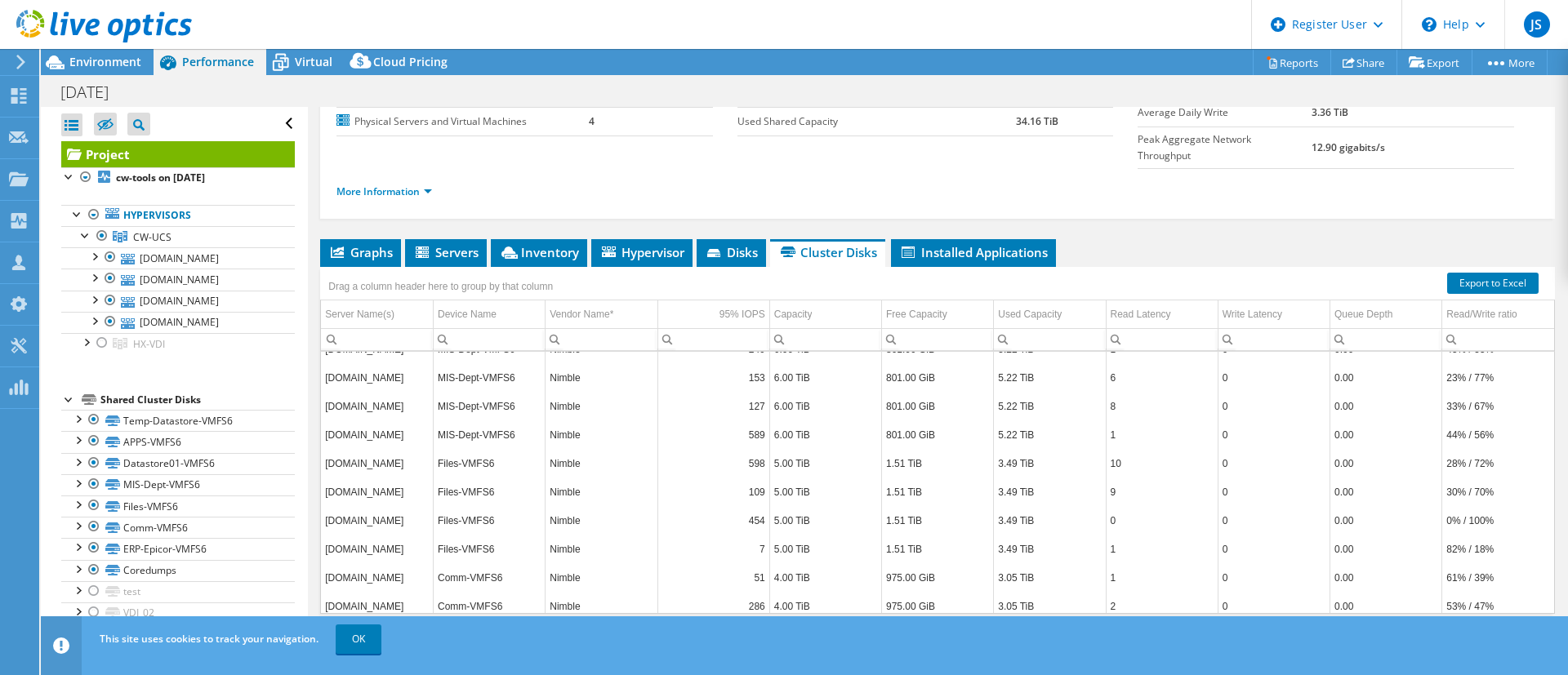
scroll to position [507, 0]
click at [727, 244] on span "Disks" at bounding box center [731, 252] width 53 height 16
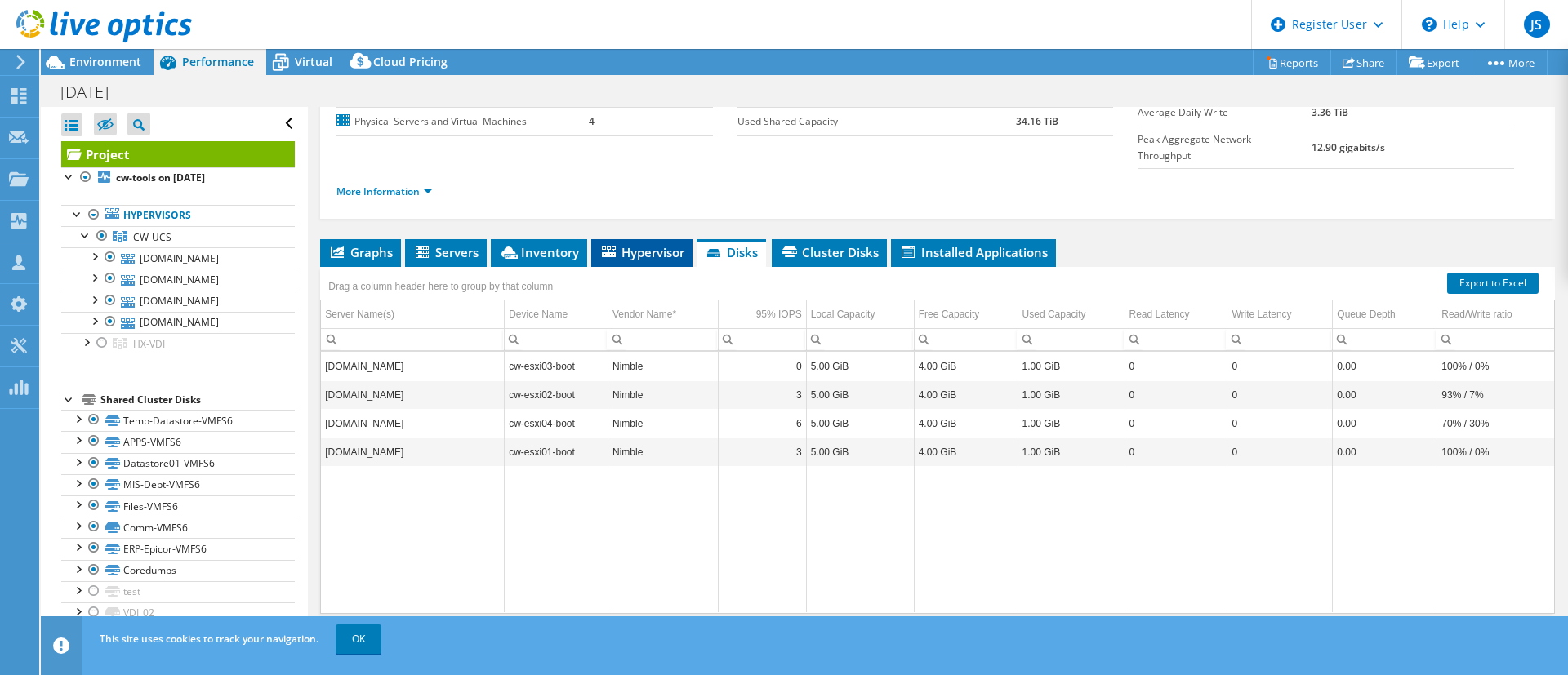
click at [667, 244] on span "Hypervisor" at bounding box center [642, 252] width 85 height 16
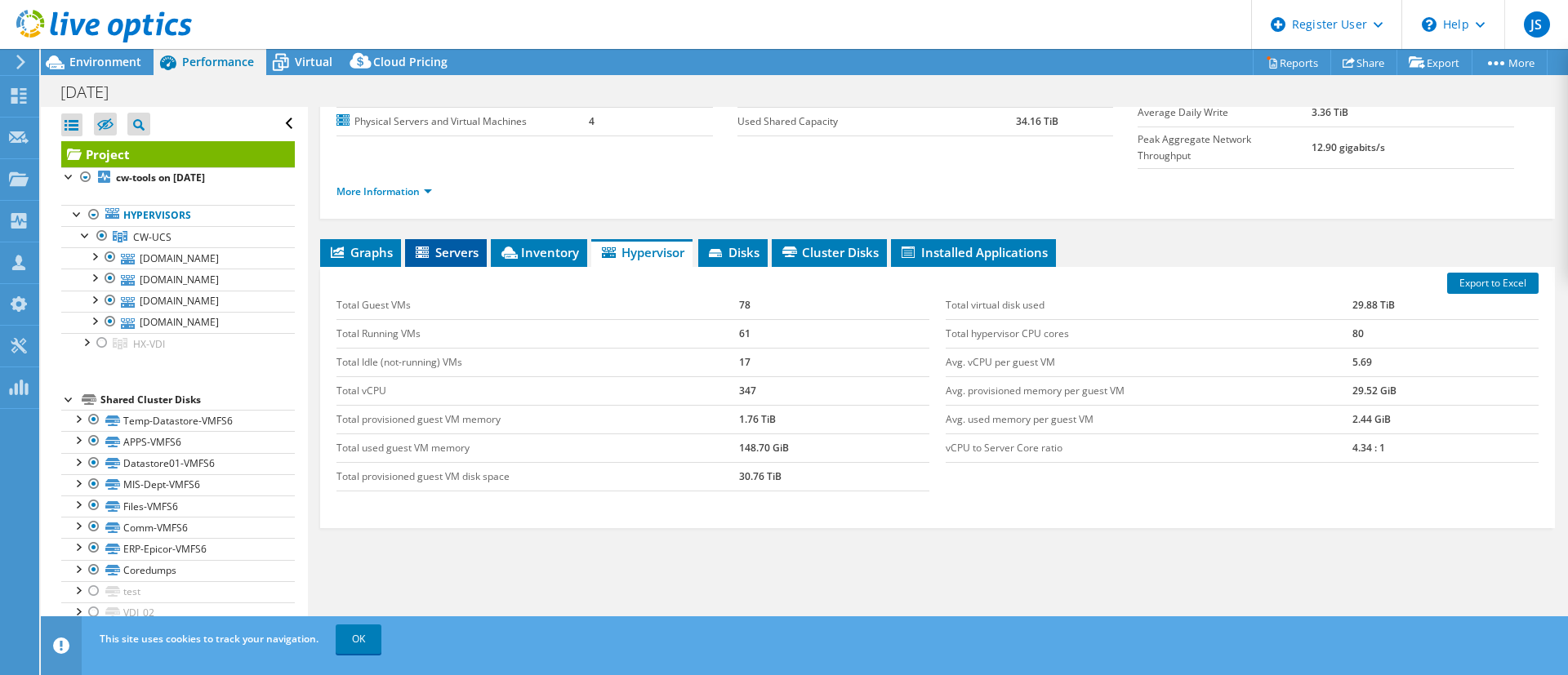
click at [428, 246] on icon at bounding box center [424, 253] width 16 height 14
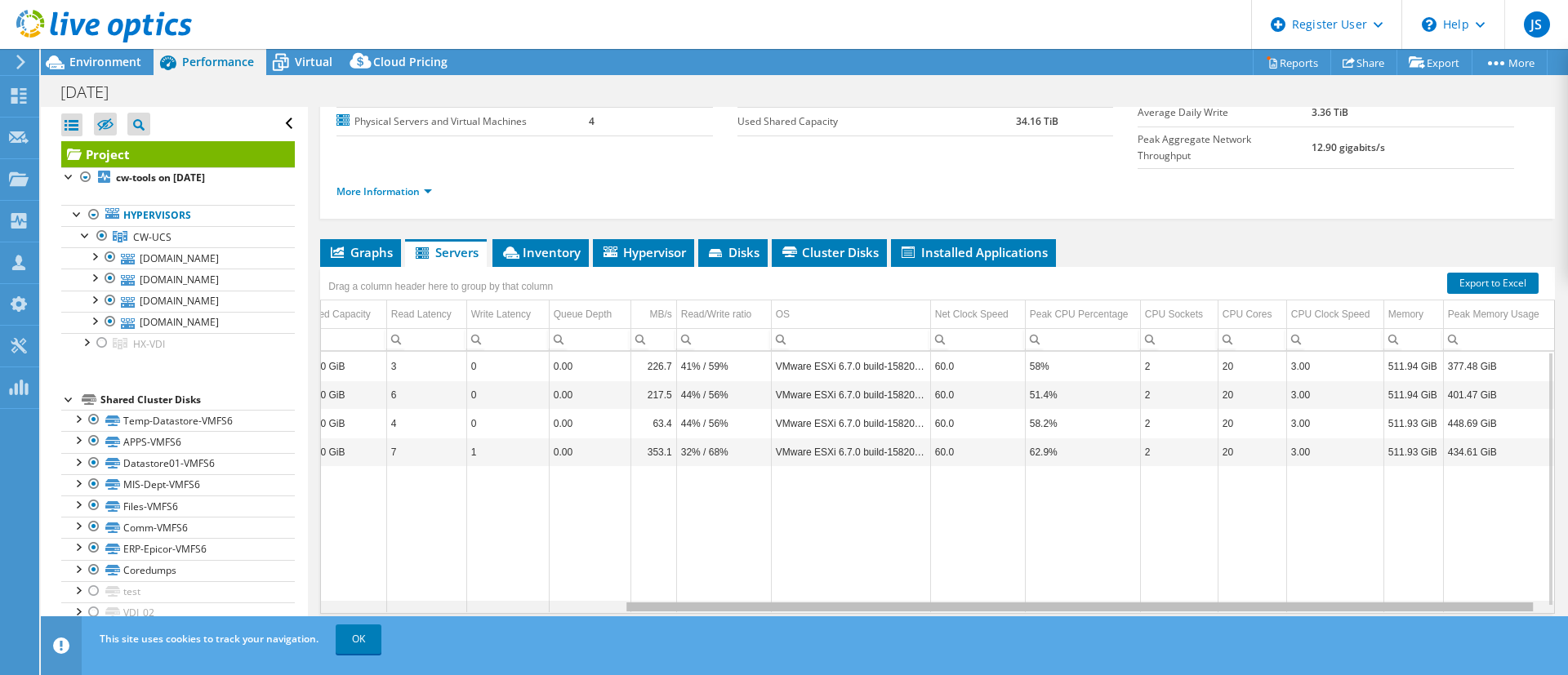
scroll to position [0, 403]
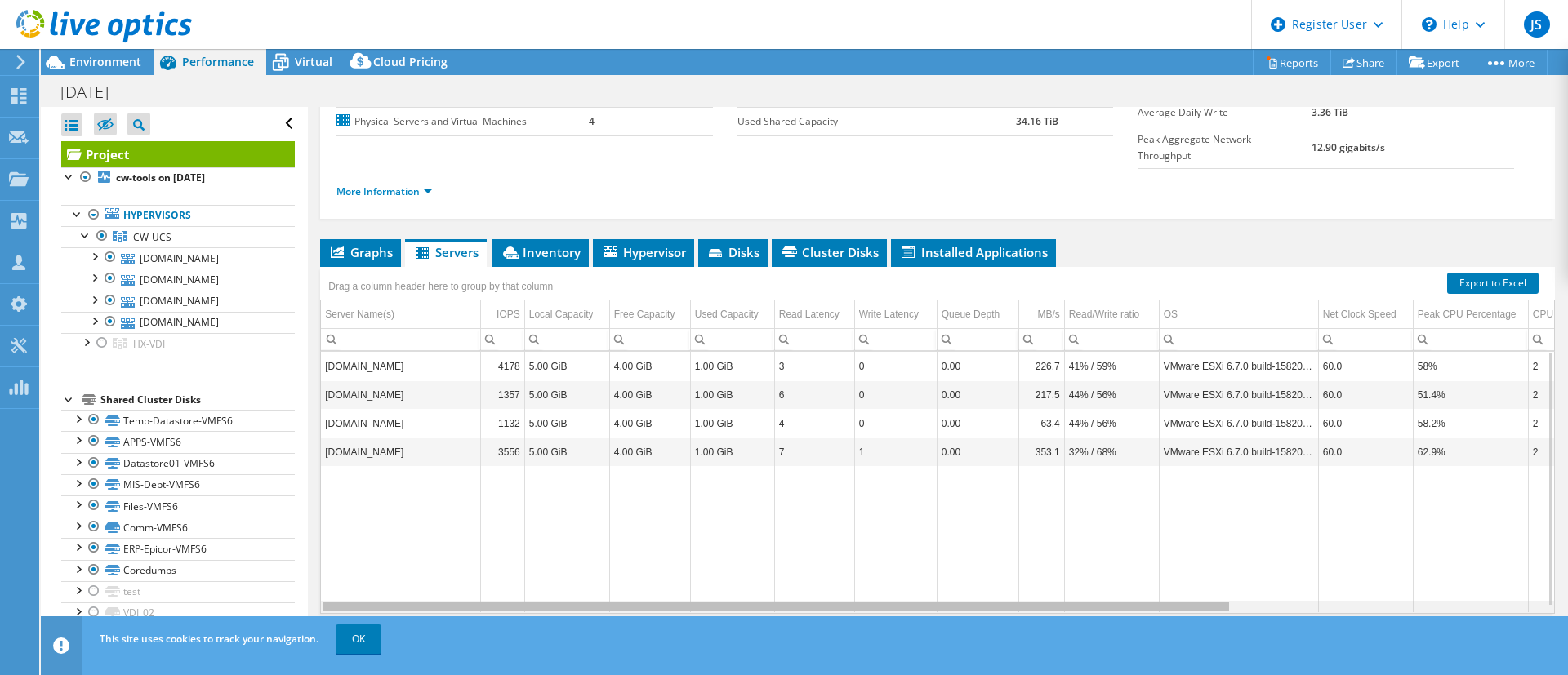
drag, startPoint x: 1171, startPoint y: 578, endPoint x: 505, endPoint y: 623, distance: 667.5
click at [507, 625] on body "JS Dell User [PERSON_NAME] [PERSON_NAME][EMAIL_ADDRESS][PERSON_NAME][DOMAIN_NAM…" at bounding box center [784, 337] width 1568 height 675
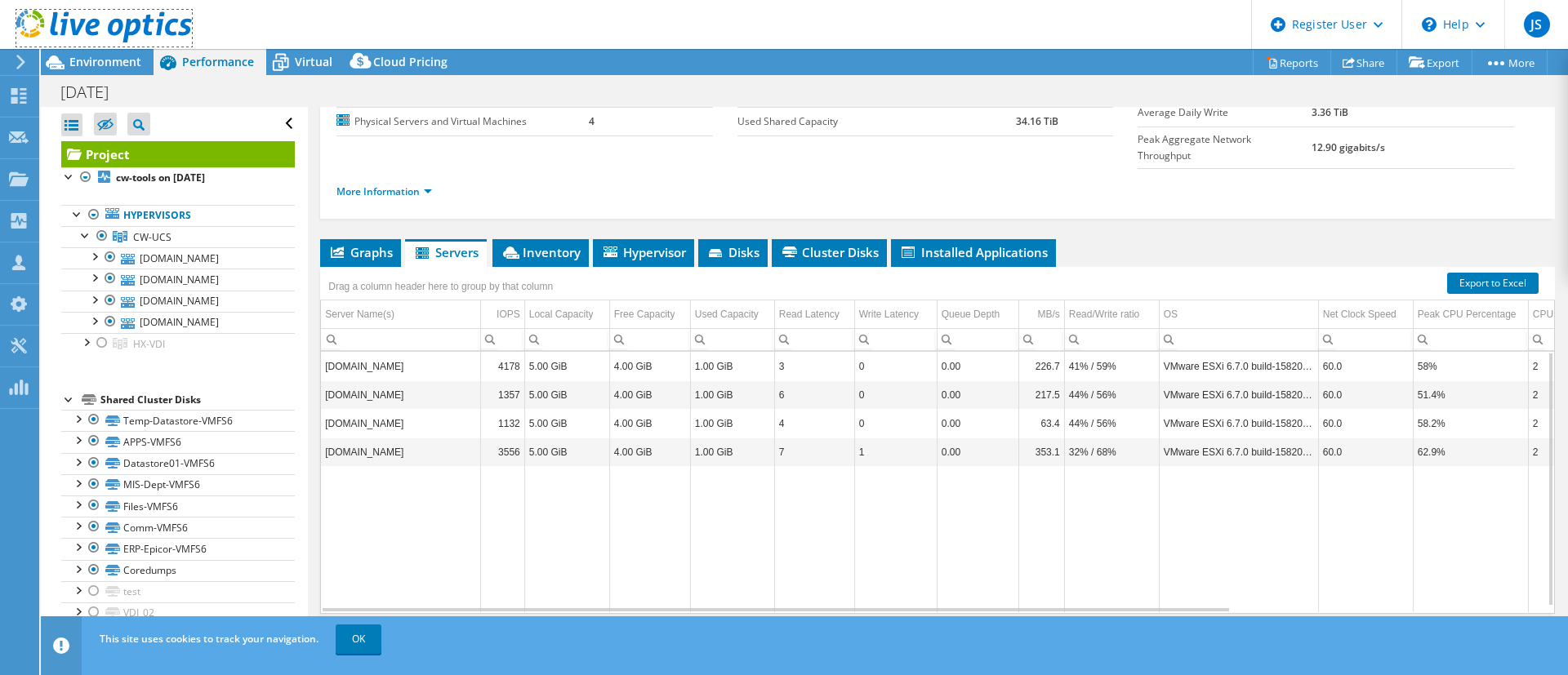
click at [88, 45] on link at bounding box center [104, 39] width 176 height 14
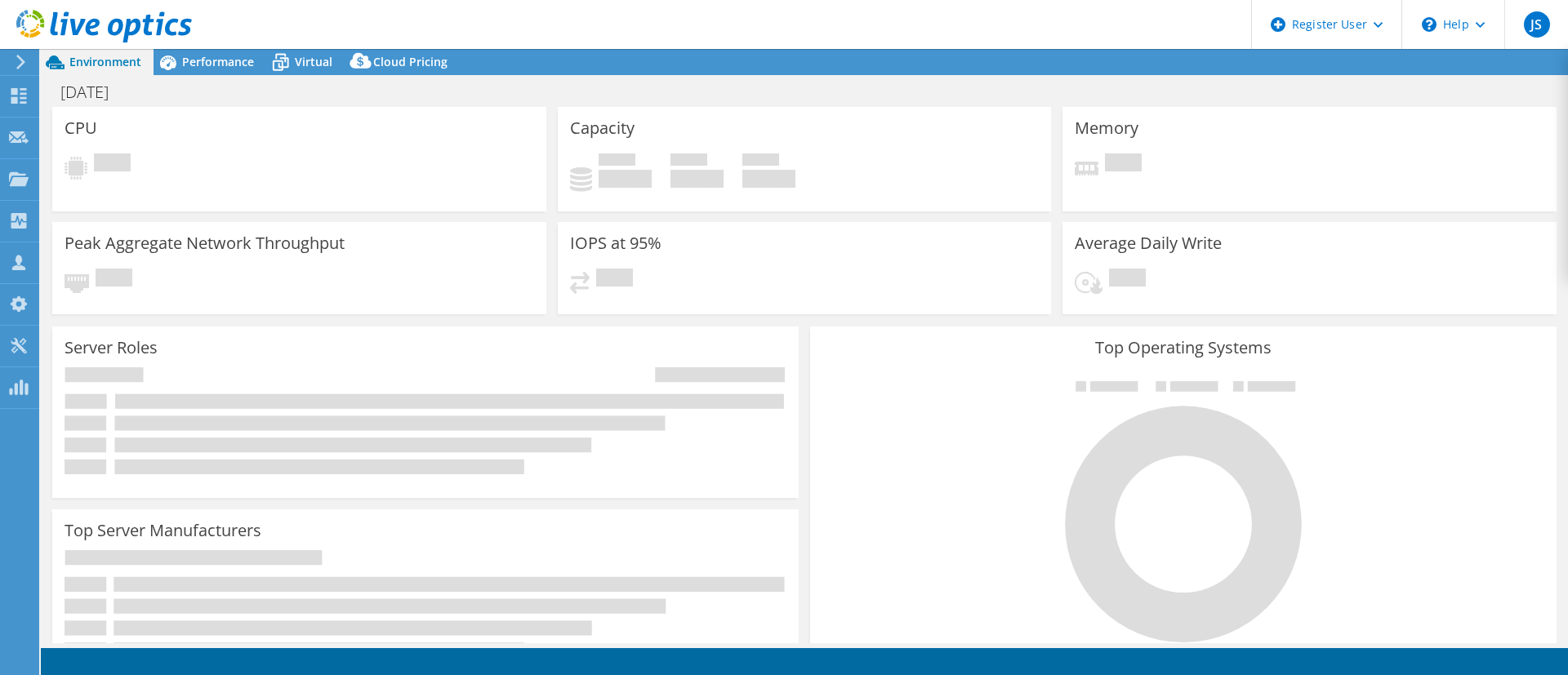
select select "USD"
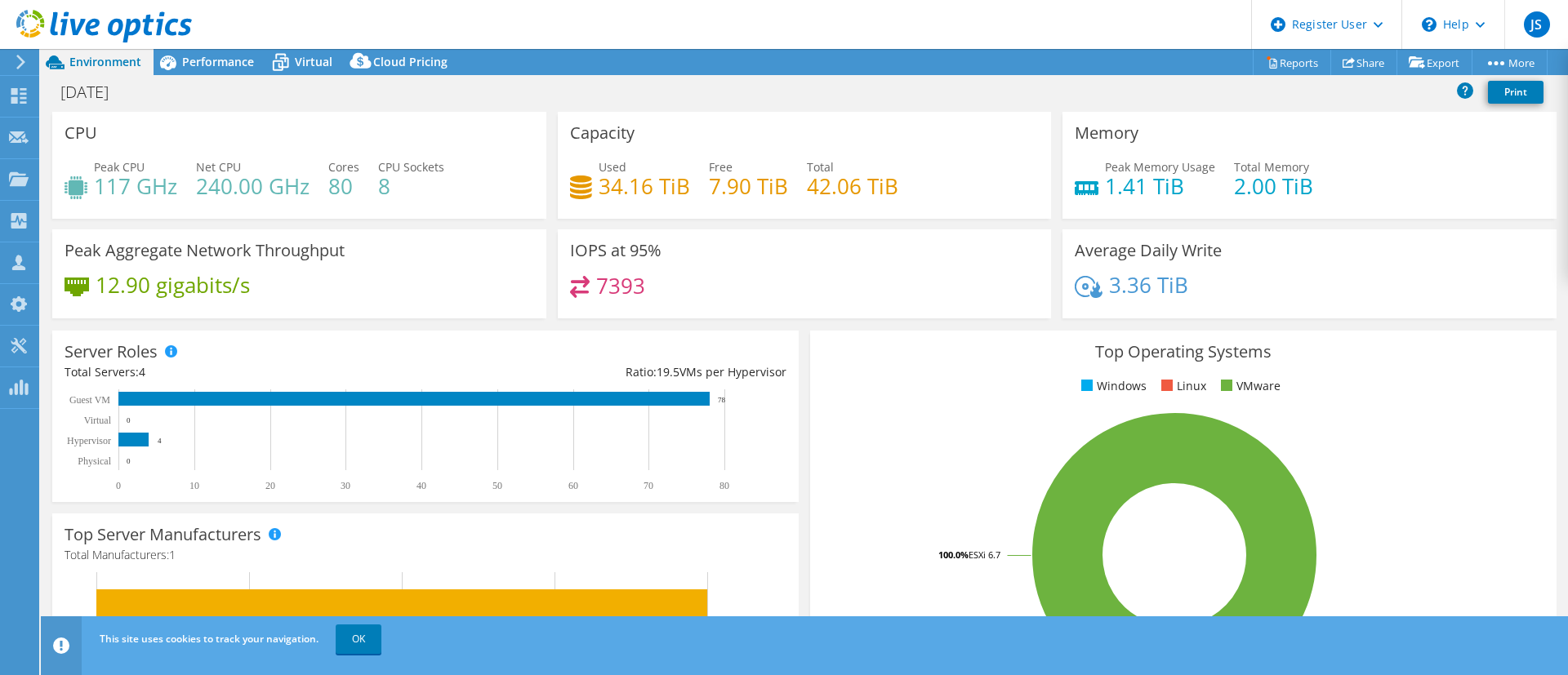
drag, startPoint x: 489, startPoint y: 253, endPoint x: 493, endPoint y: 263, distance: 10.8
click at [489, 253] on div "Peak Aggregate Network Throughput 12.90 gigabits/s" at bounding box center [300, 273] width 494 height 89
